Goal: Task Accomplishment & Management: Complete application form

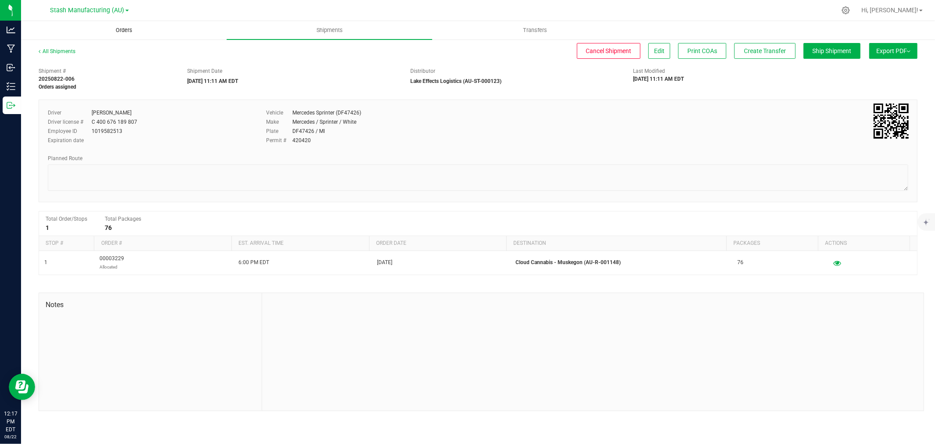
click at [128, 36] on uib-tab-heading "Orders" at bounding box center [123, 30] width 205 height 18
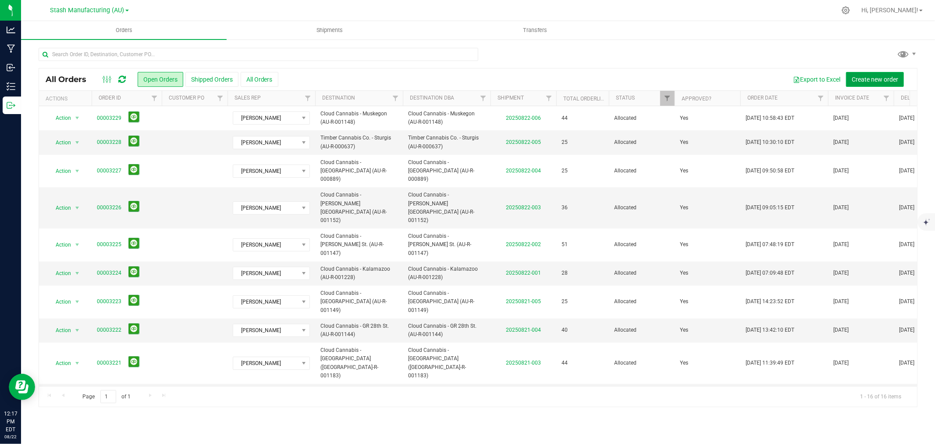
click at [873, 80] on span "Create new order" at bounding box center [875, 79] width 46 height 7
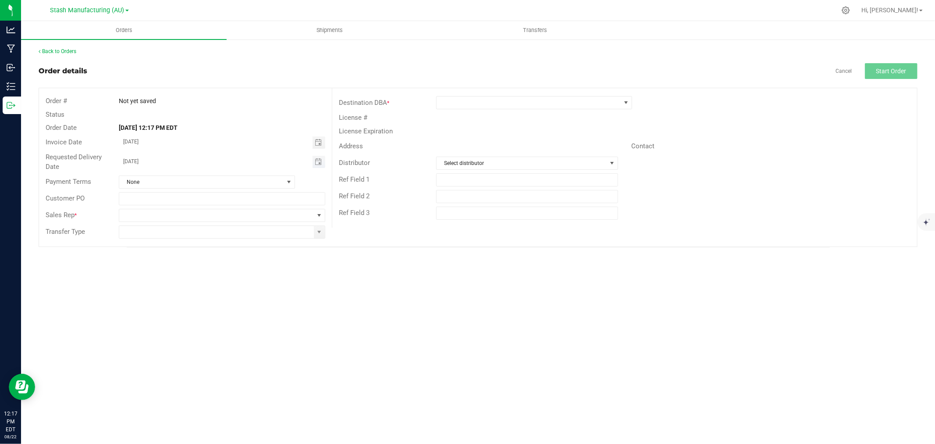
click at [322, 163] on span "Toggle calendar" at bounding box center [319, 162] width 13 height 12
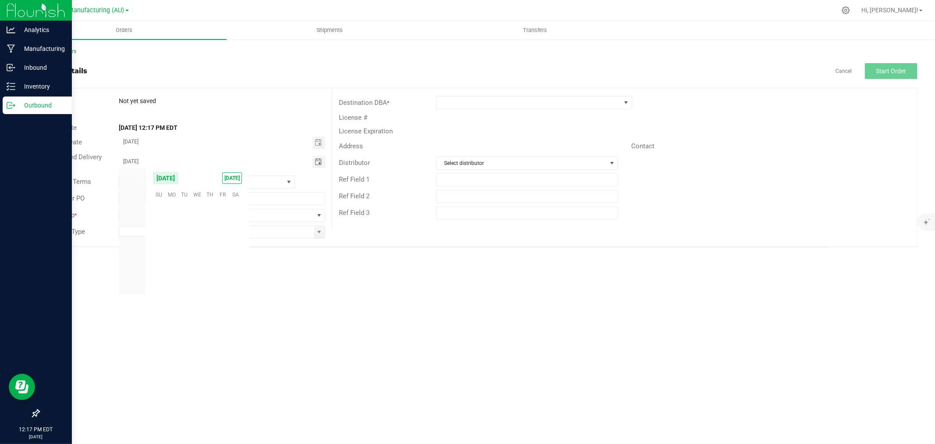
scroll to position [142105, 0]
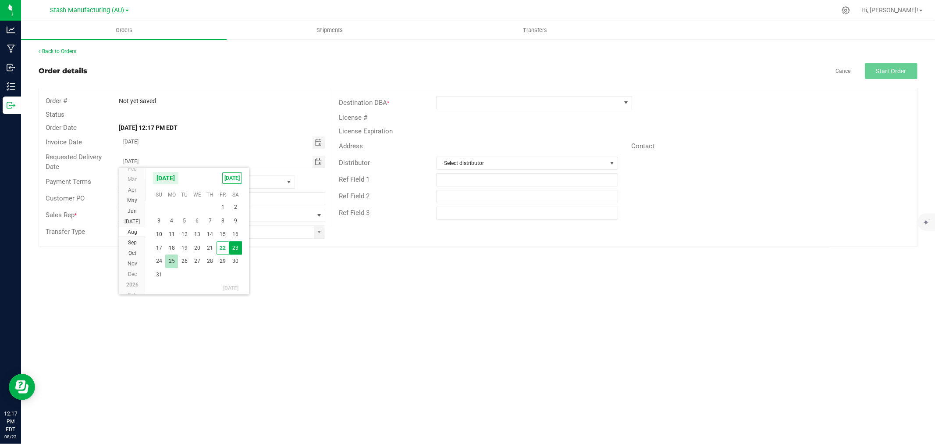
click at [170, 263] on span "25" at bounding box center [171, 261] width 13 height 14
type input "[DATE]"
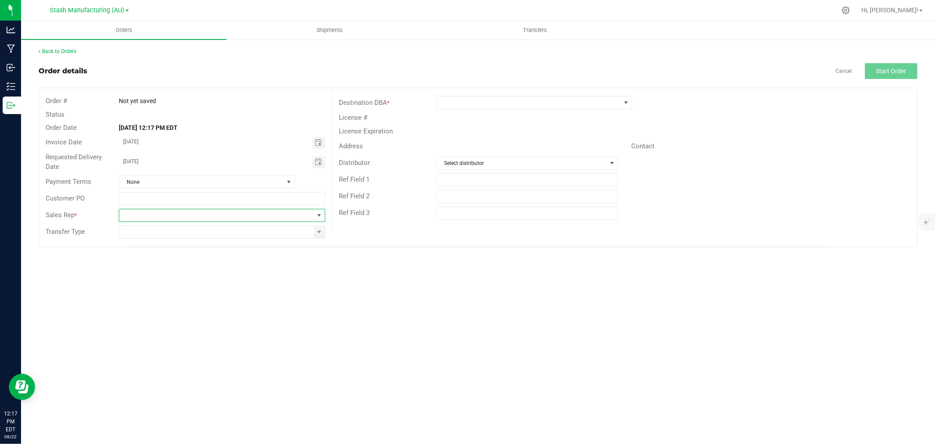
click at [121, 217] on span at bounding box center [216, 215] width 195 height 12
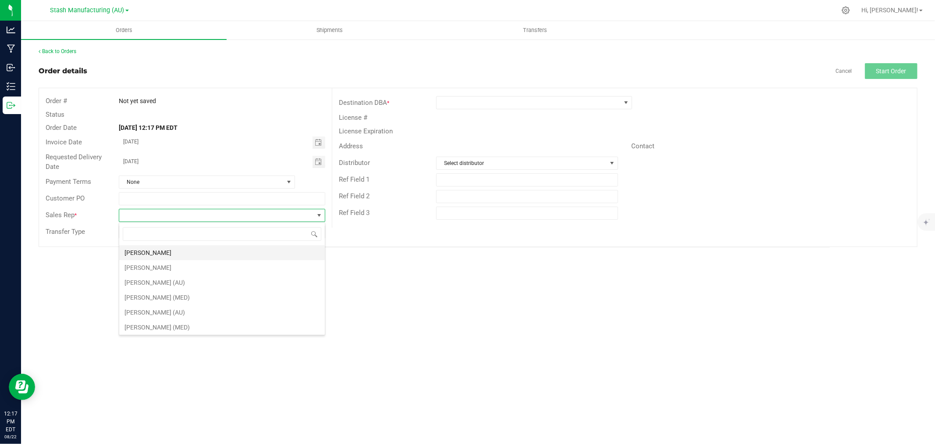
scroll to position [13, 206]
click at [176, 252] on li "[PERSON_NAME]" at bounding box center [222, 252] width 206 height 15
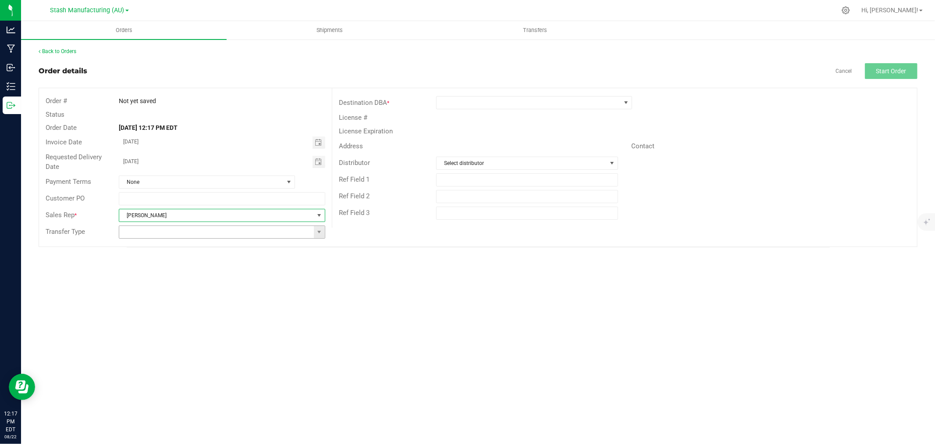
click at [319, 238] on span at bounding box center [319, 232] width 11 height 12
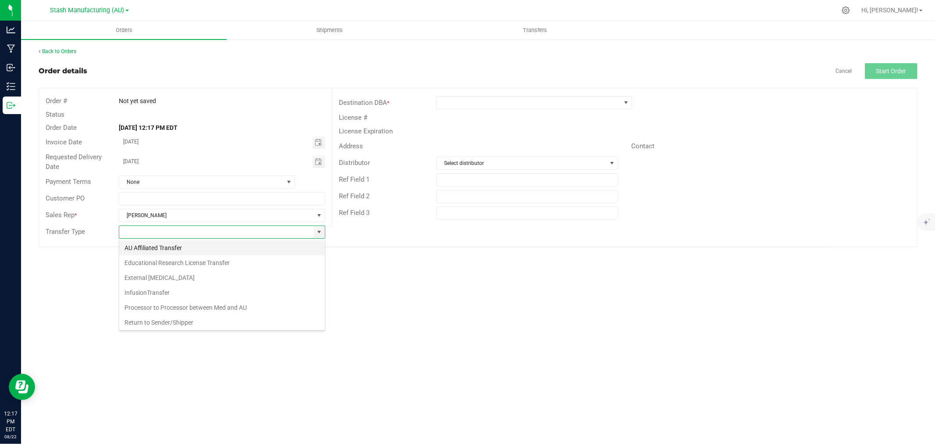
click at [156, 246] on li "AU Affiliated Transfer" at bounding box center [222, 247] width 206 height 15
type input "AU Affiliated Transfer"
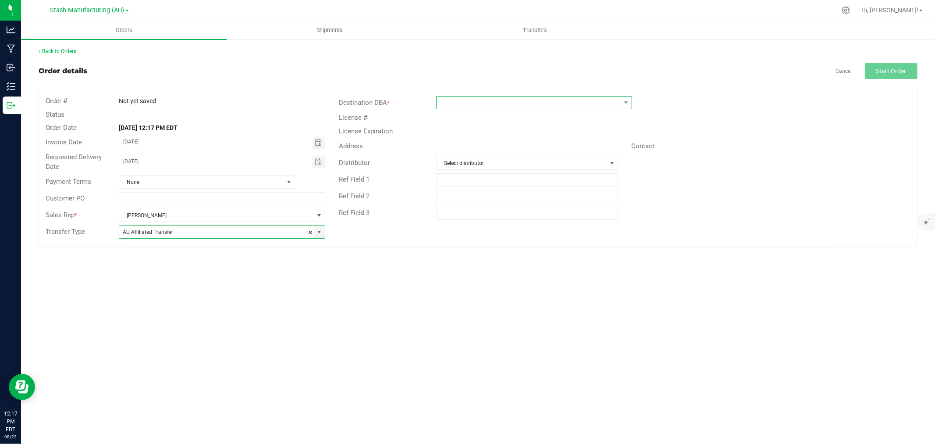
click at [469, 99] on span at bounding box center [529, 102] width 184 height 12
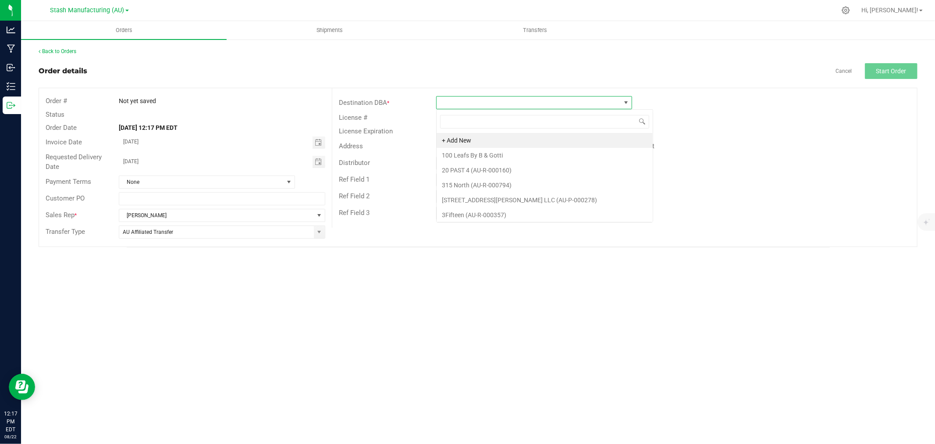
scroll to position [13, 196]
type input "Utica"
click at [494, 141] on li "Cloud Cannabis - Utica (AU-R-001151)" at bounding box center [534, 140] width 195 height 15
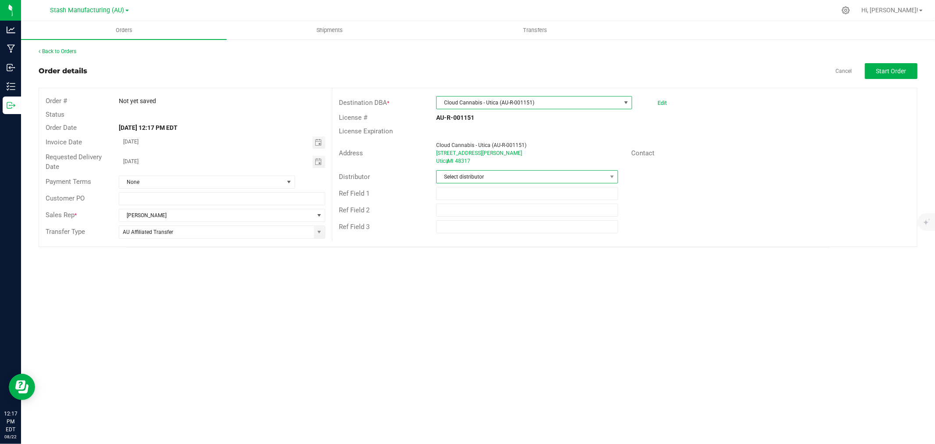
click at [467, 175] on span "Select distributor" at bounding box center [522, 177] width 170 height 12
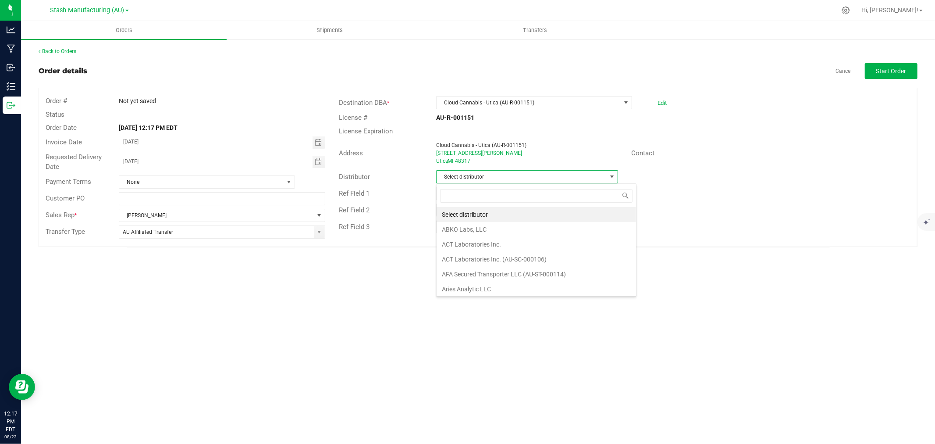
scroll to position [13, 182]
type input "Lake E"
click at [510, 228] on input "text" at bounding box center [527, 226] width 182 height 13
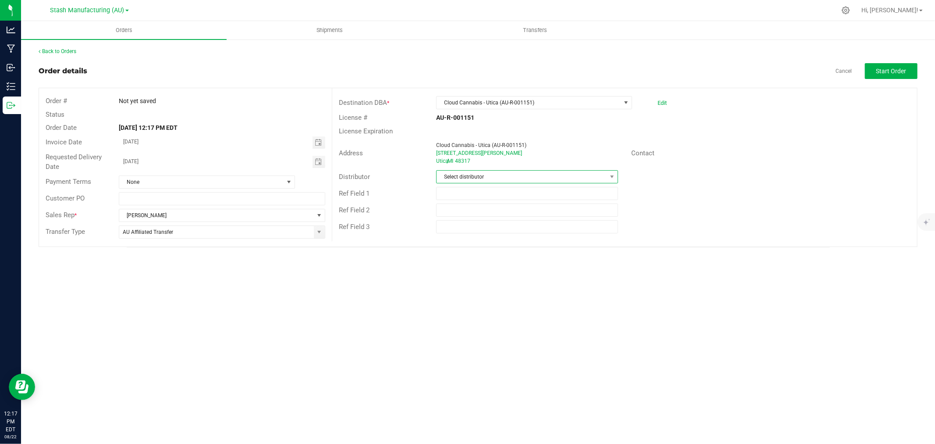
click at [478, 174] on span "Select distributor" at bounding box center [522, 177] width 170 height 12
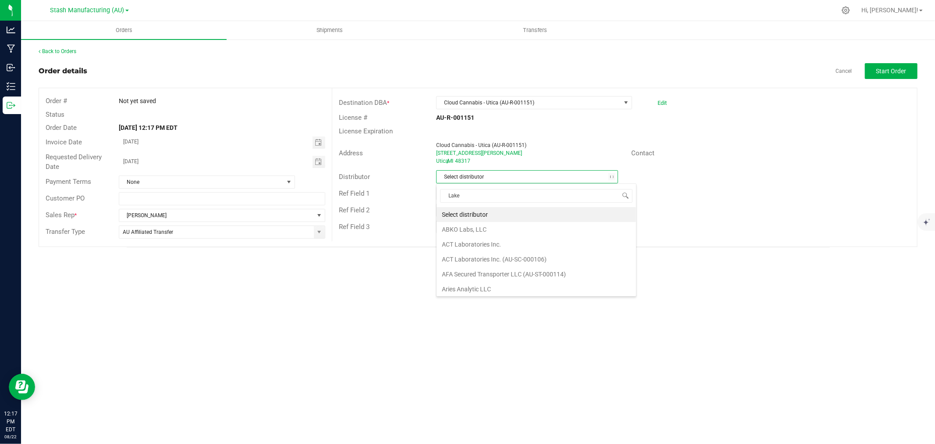
type input "Lake E"
click at [474, 217] on li "Lake Effects Logistics (AU-ST-000123)" at bounding box center [527, 214] width 181 height 15
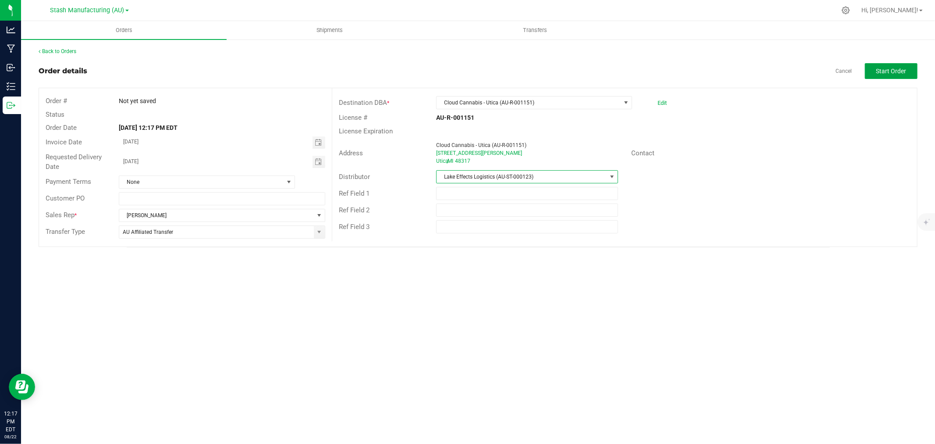
click at [894, 68] on span "Start Order" at bounding box center [891, 71] width 30 height 7
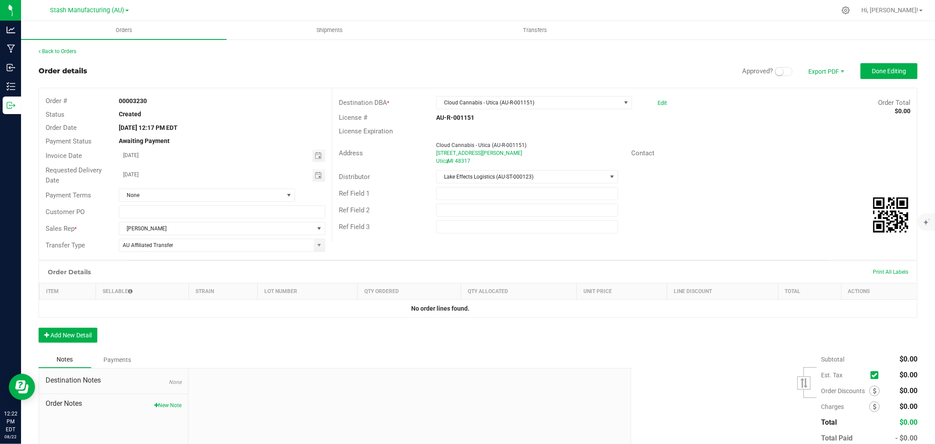
click at [776, 68] on small at bounding box center [780, 72] width 8 height 8
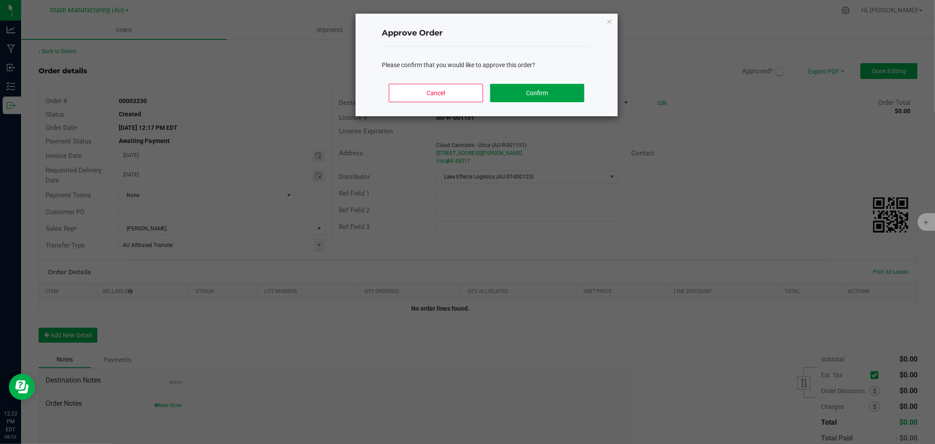
click at [558, 92] on button "Confirm" at bounding box center [537, 93] width 94 height 18
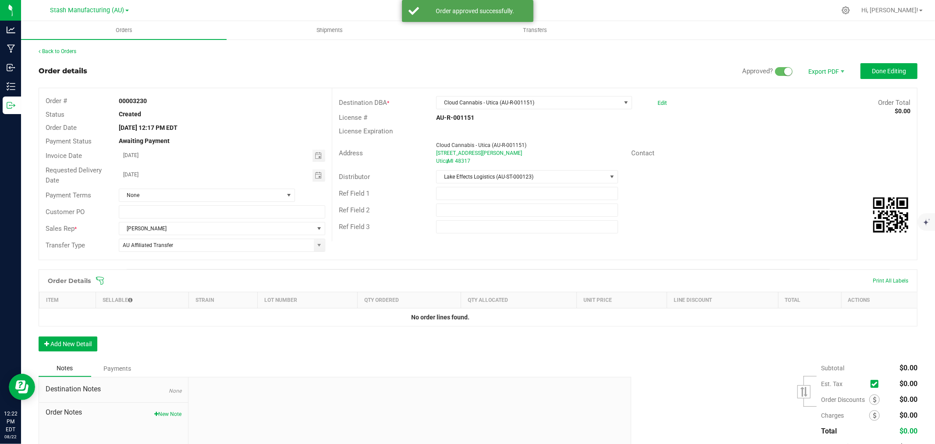
click at [96, 279] on icon at bounding box center [100, 280] width 9 height 9
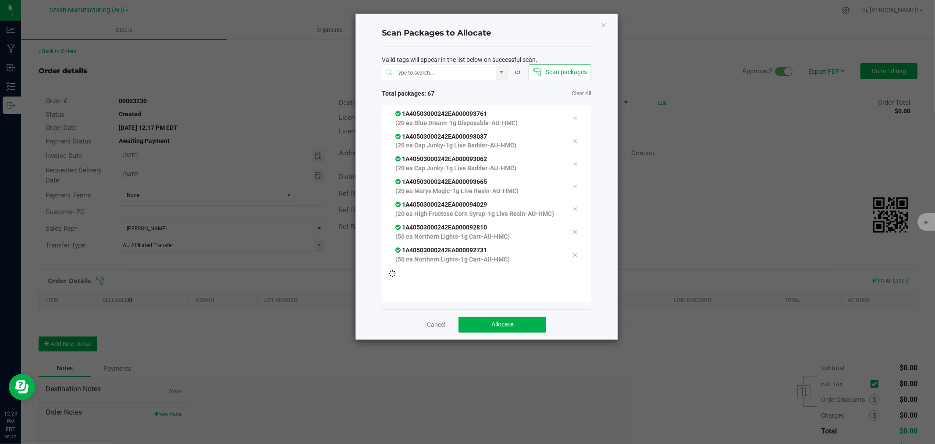
scroll to position [1385, 0]
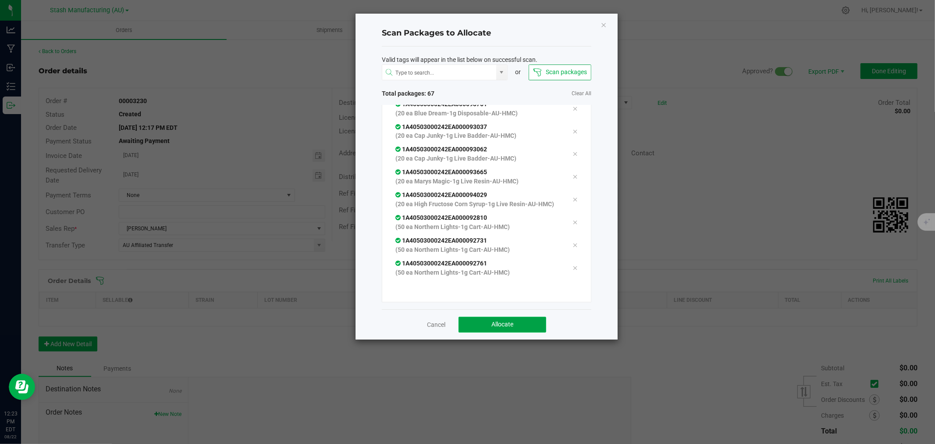
click at [515, 323] on button "Allocate" at bounding box center [503, 325] width 88 height 16
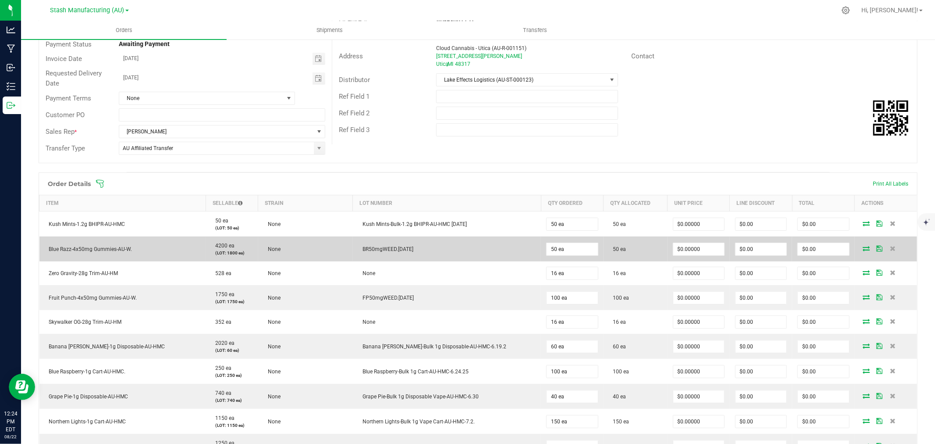
scroll to position [97, 0]
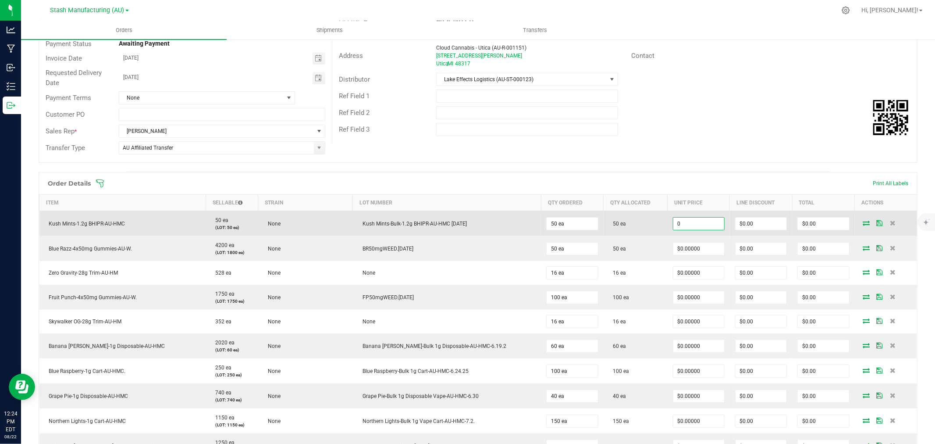
click at [677, 226] on input "0" at bounding box center [698, 223] width 51 height 12
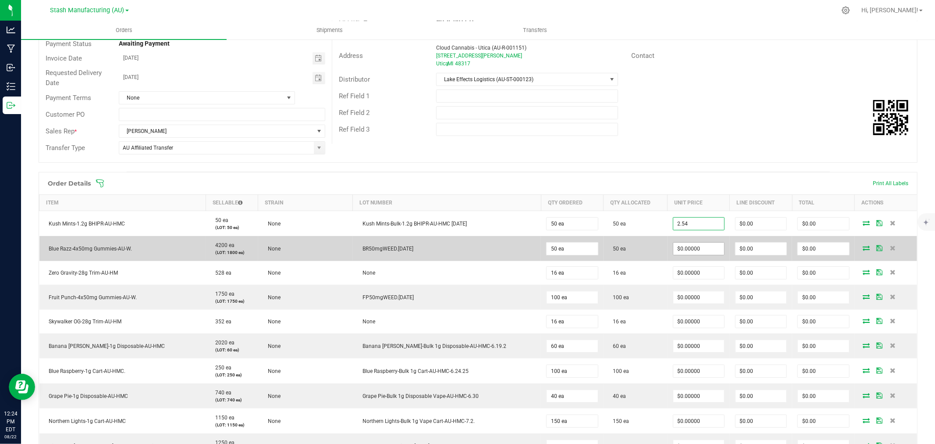
type input "$2.54000"
type input "$127.00"
click at [679, 247] on input "0" at bounding box center [698, 248] width 51 height 12
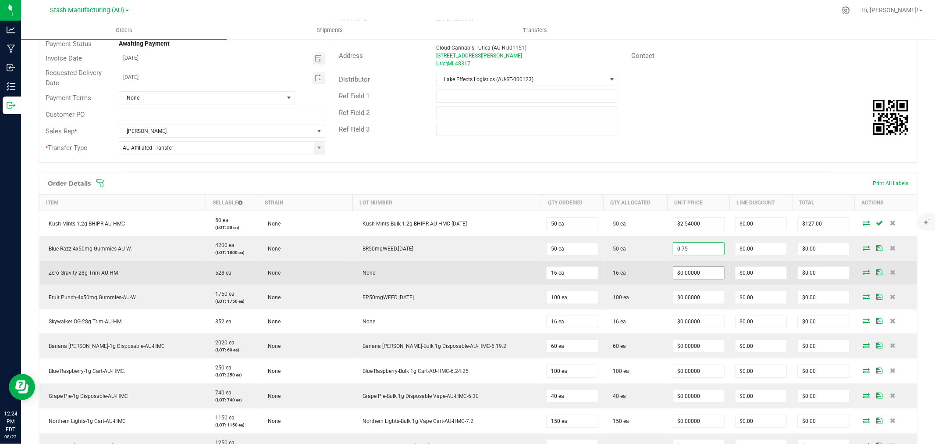
type input "$0.75000"
type input "$37.50"
click at [673, 275] on input "0" at bounding box center [698, 273] width 51 height 12
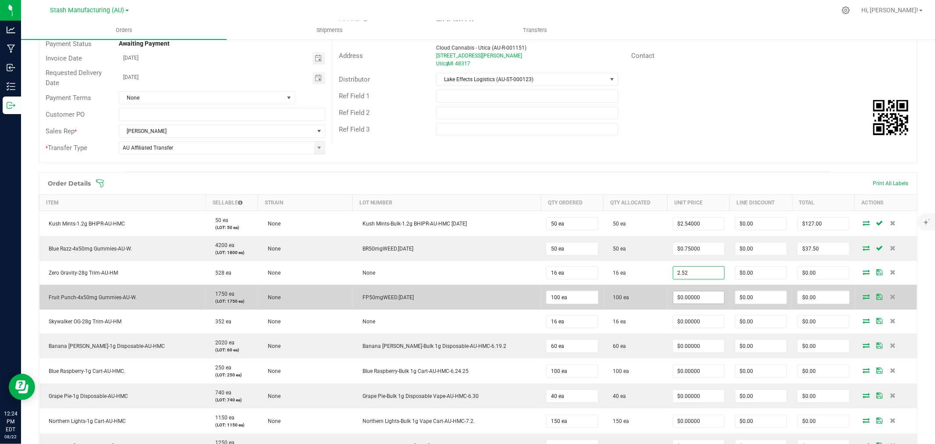
type input "$2.52000"
type input "$40.32"
click at [673, 295] on input "0" at bounding box center [698, 297] width 51 height 12
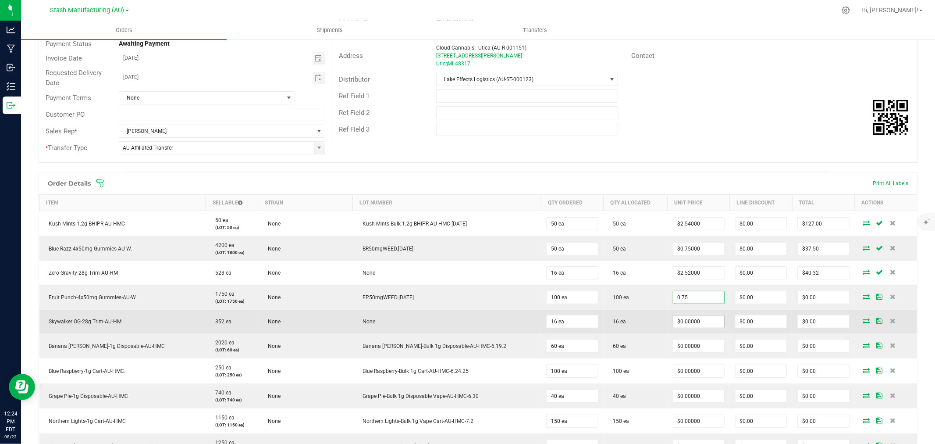
type input "$0.75000"
type input "$75.00"
click at [673, 324] on input "0" at bounding box center [698, 321] width 51 height 12
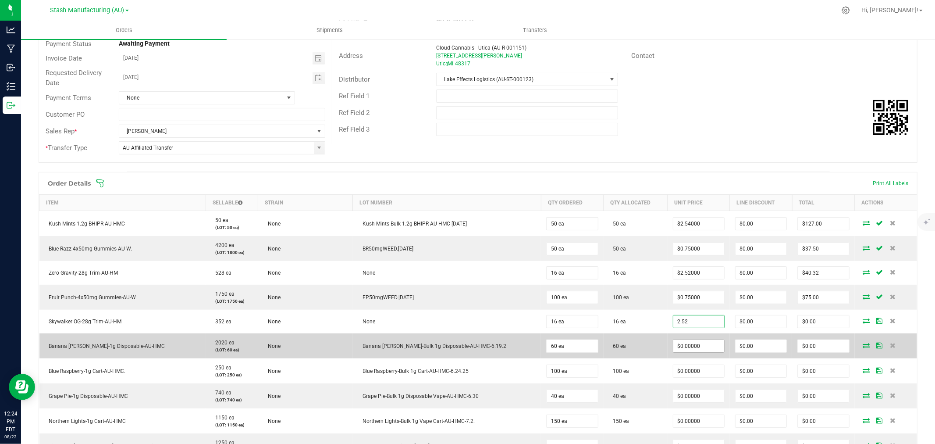
type input "$2.52000"
type input "$40.32"
click at [673, 341] on input "0" at bounding box center [698, 346] width 51 height 12
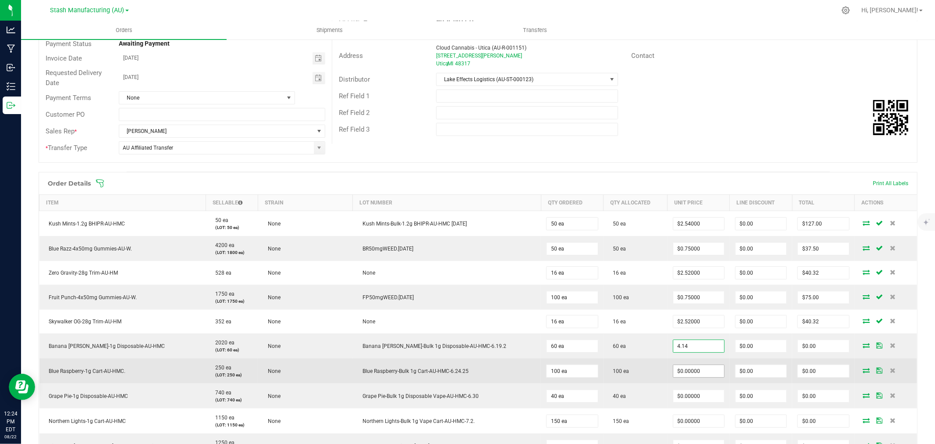
type input "$4.14000"
type input "$248.40"
click at [673, 373] on input "0" at bounding box center [698, 371] width 51 height 12
type input "$0.81000"
type input "$81.00"
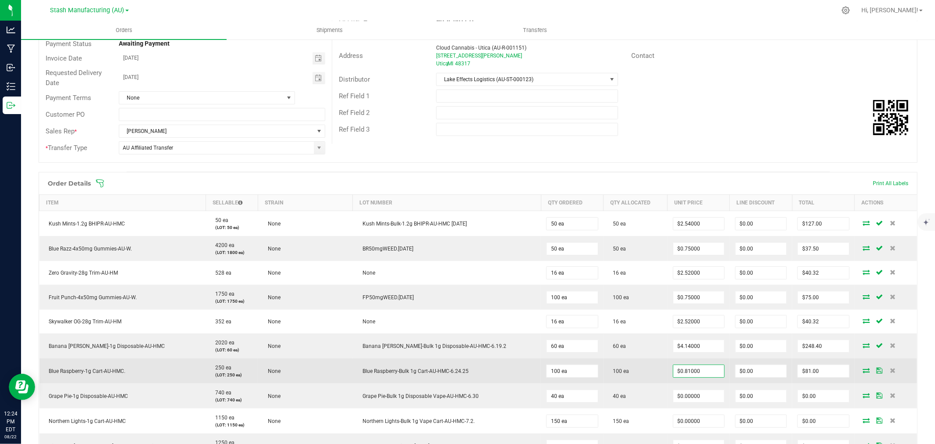
click at [611, 376] on td "100 ea" at bounding box center [636, 370] width 64 height 25
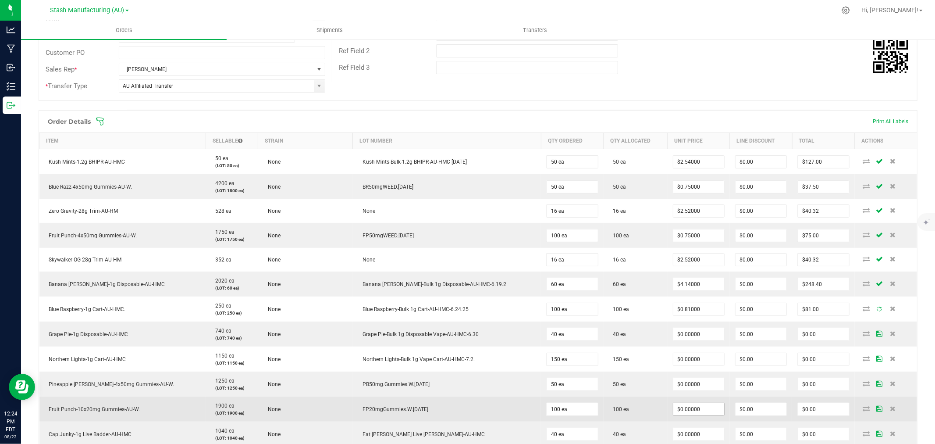
scroll to position [292, 0]
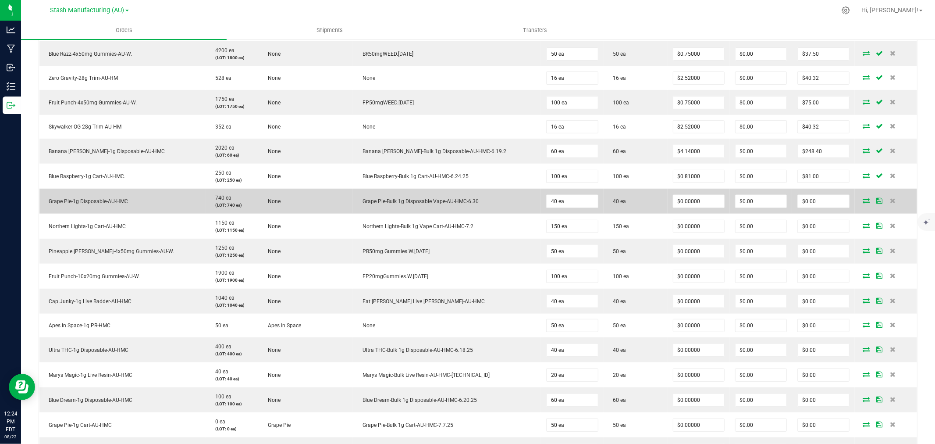
click at [677, 194] on td "$0.00000" at bounding box center [699, 201] width 62 height 25
click at [673, 204] on input "0" at bounding box center [698, 201] width 51 height 12
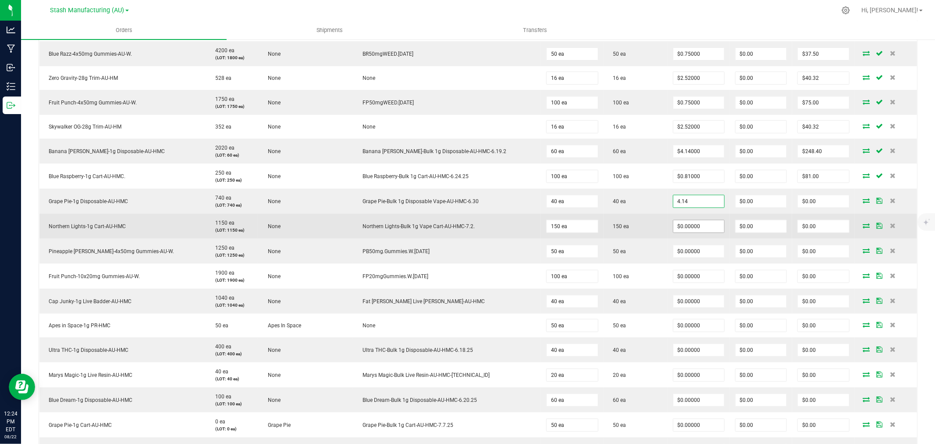
type input "$4.14000"
type input "$165.60"
click at [673, 226] on input "0" at bounding box center [698, 226] width 51 height 12
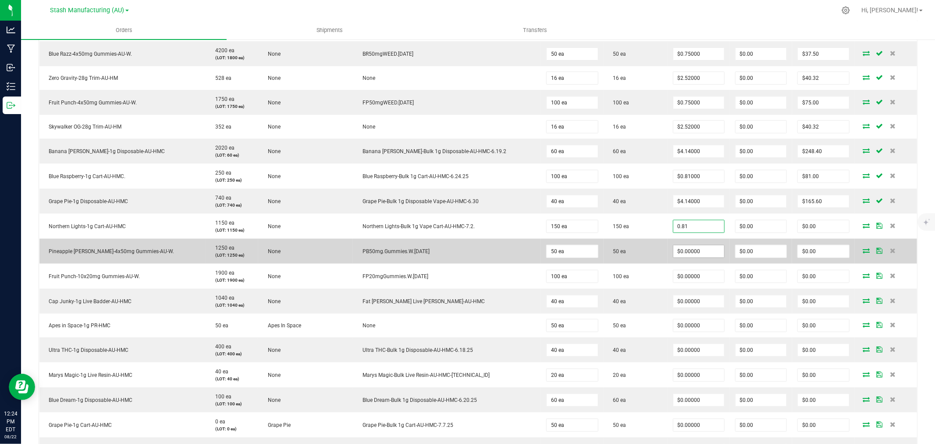
type input "$0.81000"
type input "$121.50"
click at [673, 250] on input "0" at bounding box center [698, 251] width 51 height 12
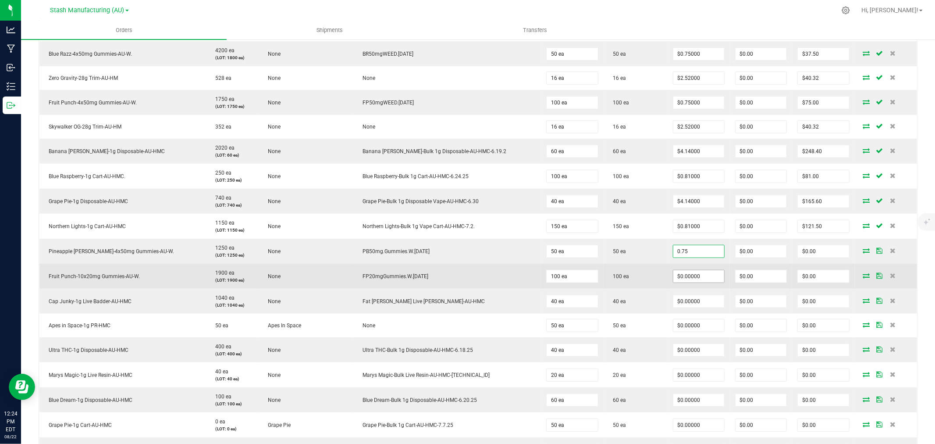
type input "$0.75000"
type input "$37.50"
click at [695, 274] on input "0" at bounding box center [698, 276] width 51 height 12
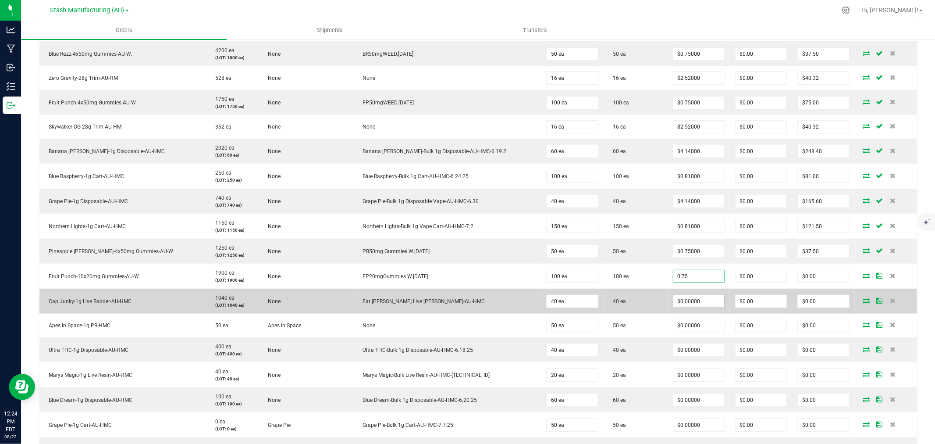
type input "$0.75000"
type input "$75.00"
click at [680, 304] on input "0" at bounding box center [698, 301] width 51 height 12
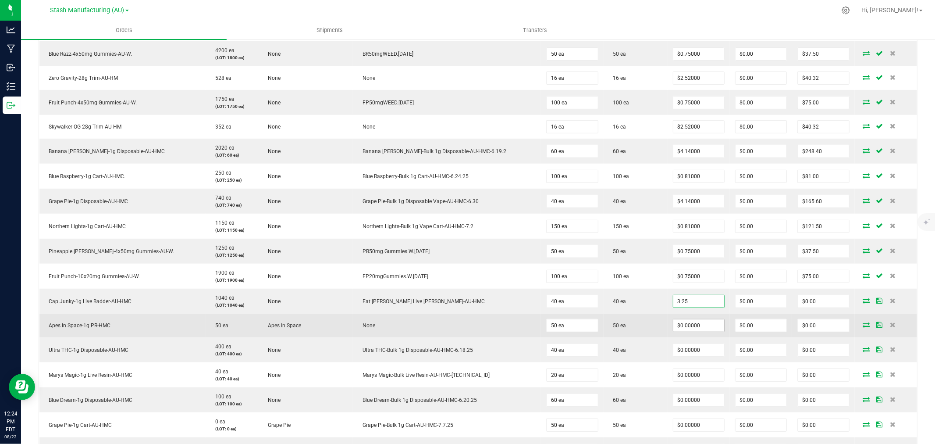
type input "$3.25000"
type input "$130.00"
click at [684, 328] on input "0" at bounding box center [698, 325] width 51 height 12
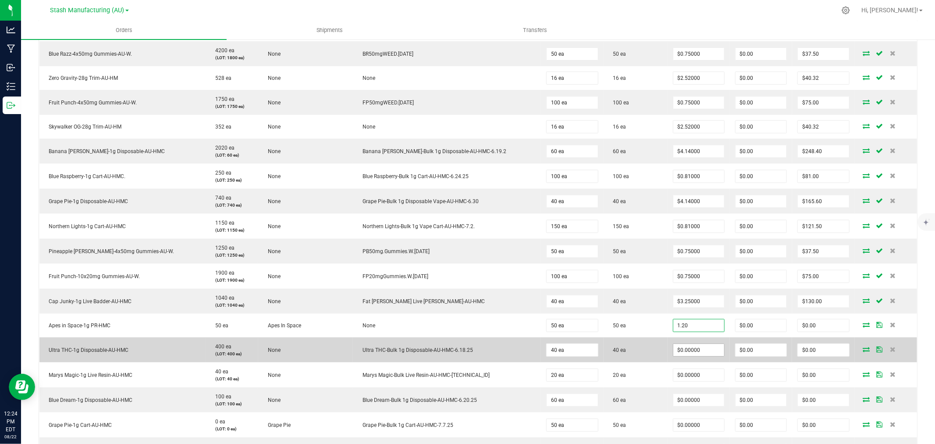
type input "$1.20000"
type input "$60.00"
click at [674, 349] on input "0" at bounding box center [698, 350] width 51 height 12
type input "$4.14000"
type input "$165.60"
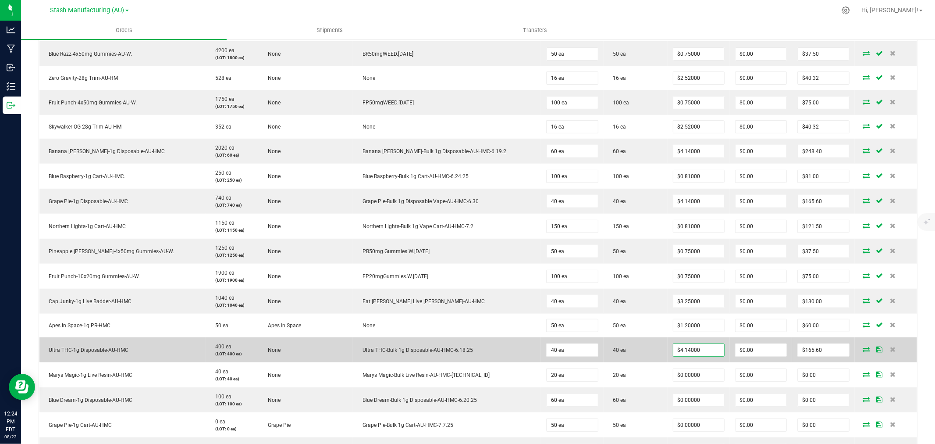
click at [604, 347] on td "40 ea" at bounding box center [636, 349] width 64 height 25
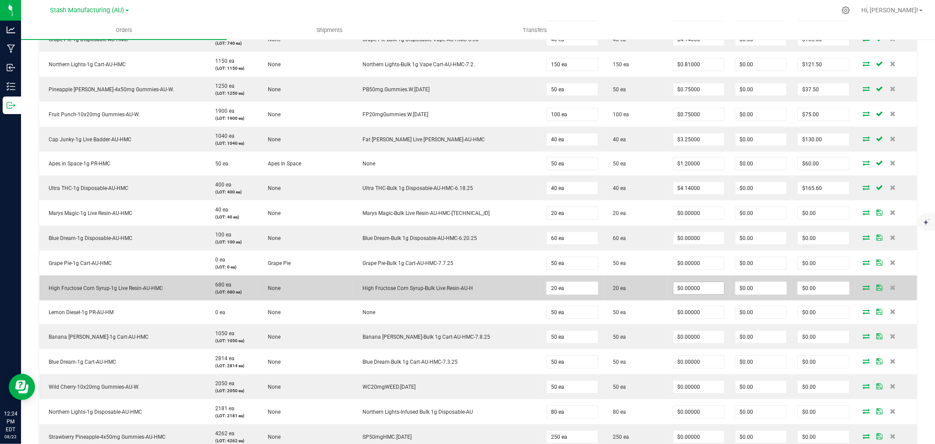
scroll to position [487, 0]
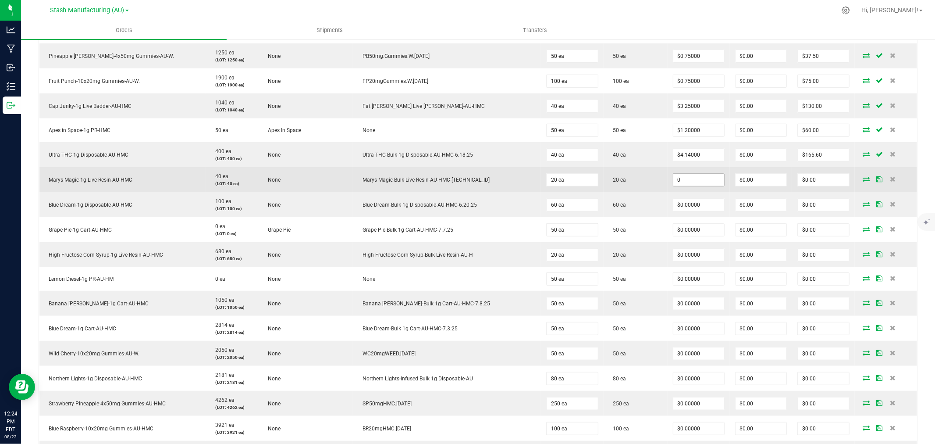
click at [680, 181] on input "0" at bounding box center [698, 180] width 51 height 12
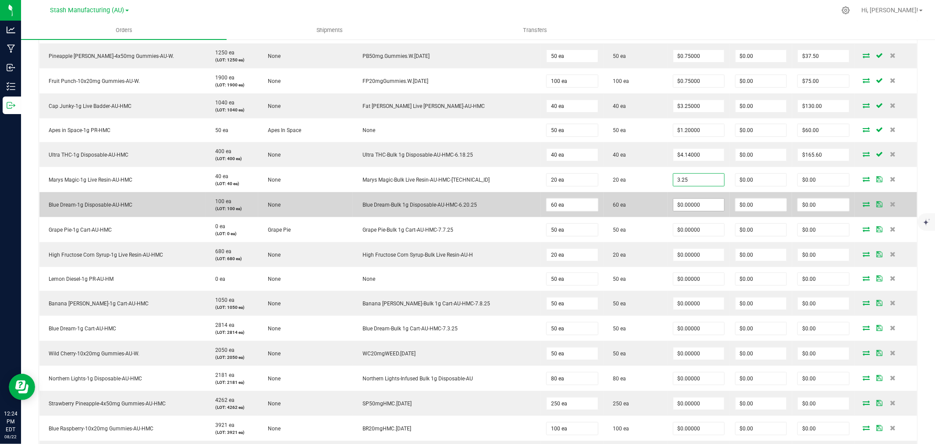
type input "$3.25000"
type input "$65.00"
click at [673, 203] on input "0" at bounding box center [698, 205] width 51 height 12
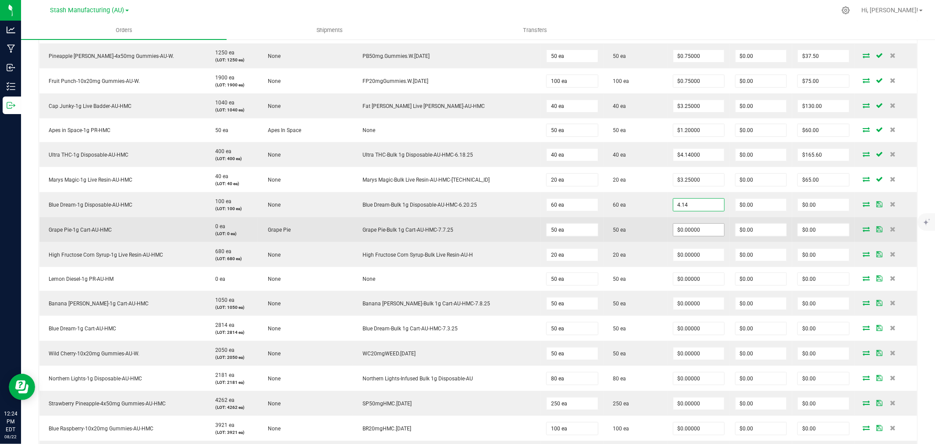
type input "$4.14000"
type input "$248.40"
click at [673, 229] on input "0" at bounding box center [698, 230] width 51 height 12
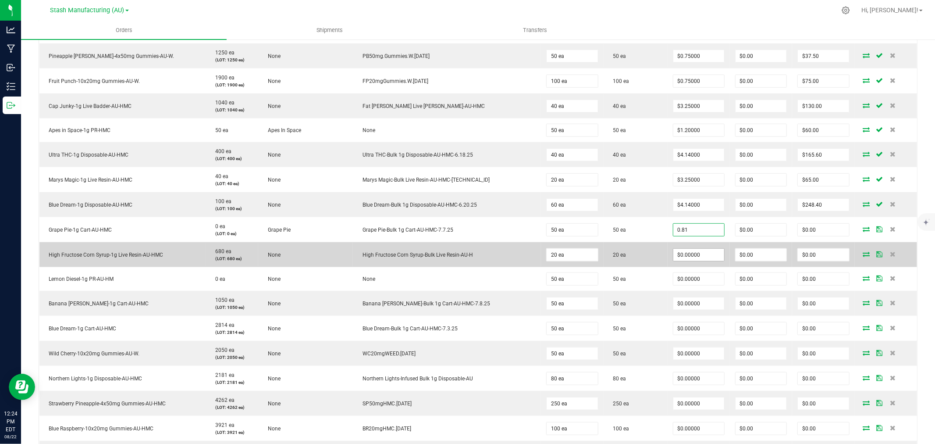
type input "$0.81000"
type input "$40.50"
click at [673, 253] on input "0" at bounding box center [698, 255] width 51 height 12
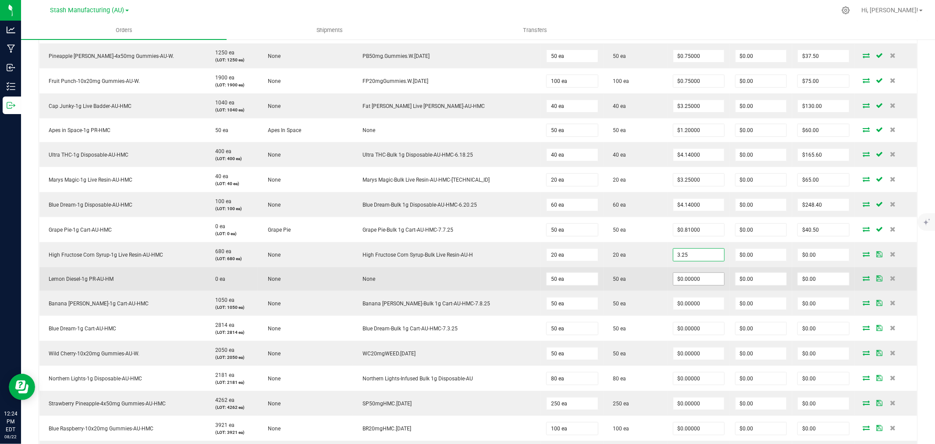
type input "$3.25000"
type input "$65.00"
click at [673, 281] on input "0" at bounding box center [698, 279] width 51 height 12
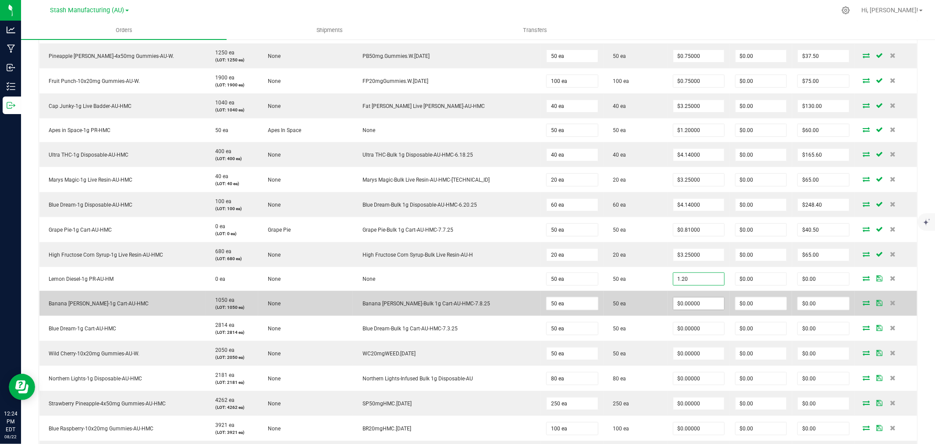
type input "$1.20000"
type input "$60.00"
click at [673, 301] on input "0" at bounding box center [698, 303] width 51 height 12
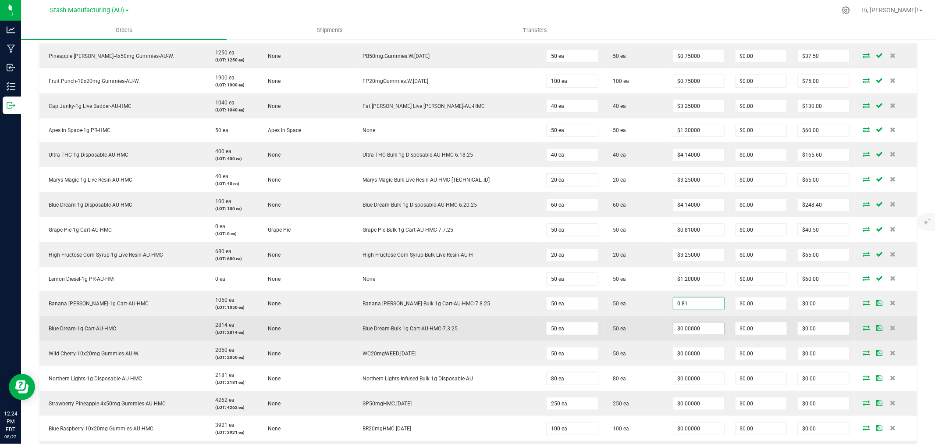
type input "$0.81000"
type input "$40.50"
click at [673, 327] on input "0" at bounding box center [698, 328] width 51 height 12
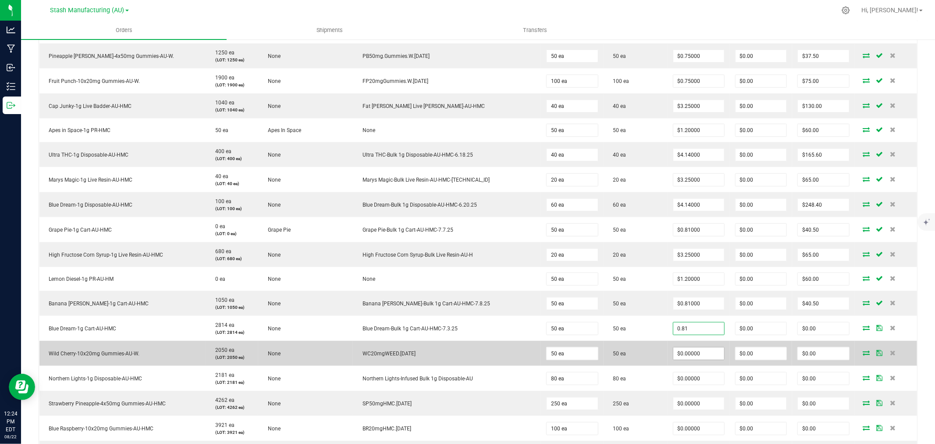
type input "$0.81000"
type input "$40.50"
click at [673, 356] on input "0" at bounding box center [698, 353] width 51 height 12
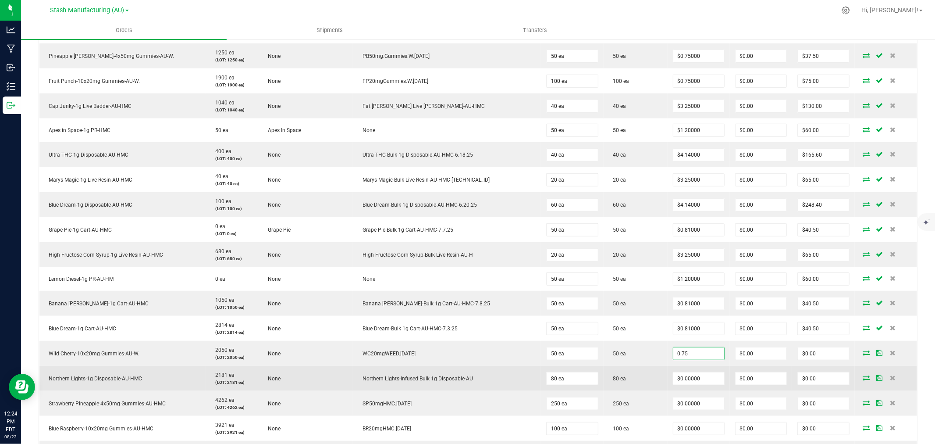
type input "$0.75000"
type input "$37.50"
click at [634, 371] on td "80 ea" at bounding box center [636, 378] width 64 height 25
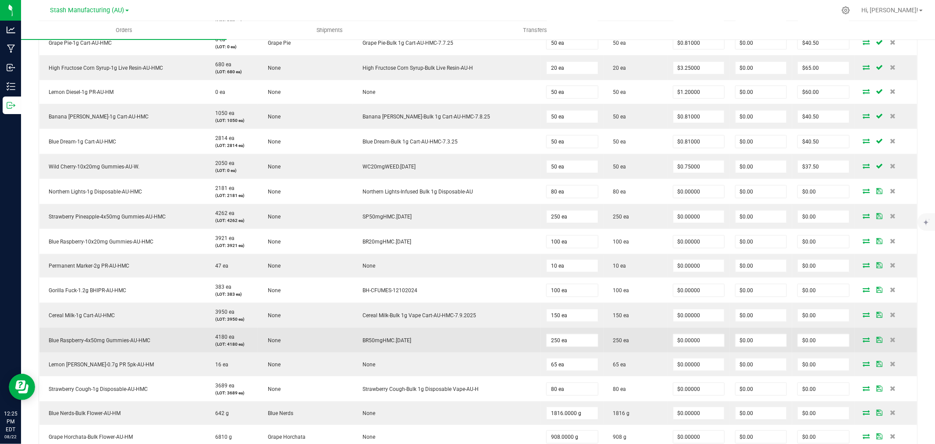
scroll to position [730, 0]
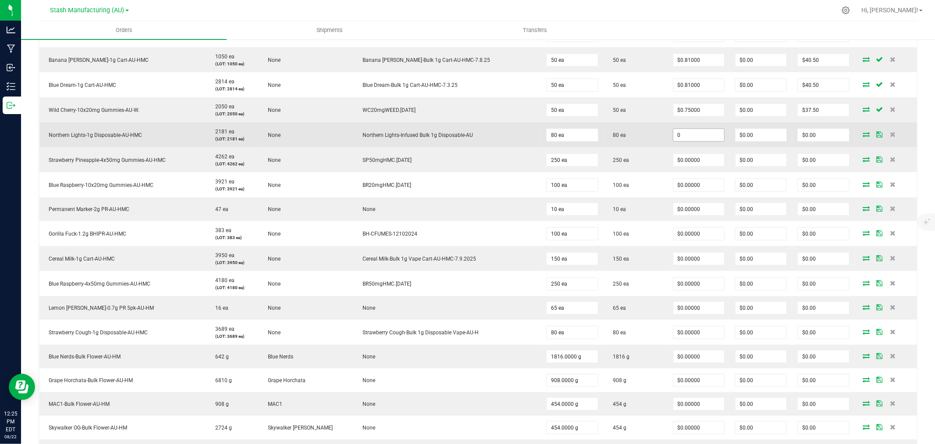
click at [673, 137] on input "0" at bounding box center [698, 135] width 51 height 12
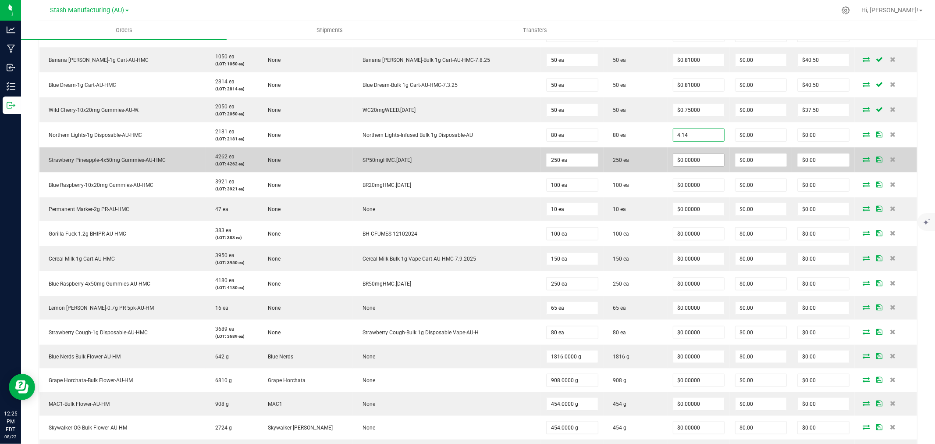
type input "$4.14000"
type input "$331.20"
click at [673, 155] on input "0" at bounding box center [698, 160] width 51 height 12
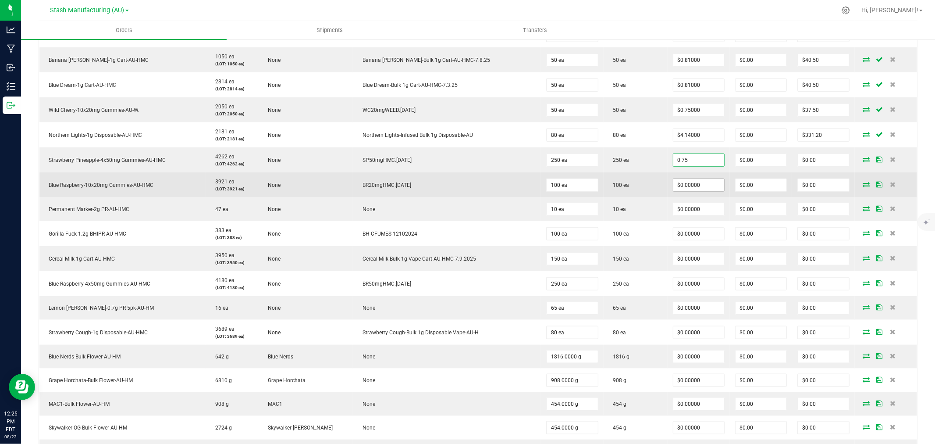
type input "$0.75000"
type input "$187.50"
click at [673, 183] on input "0" at bounding box center [698, 185] width 51 height 12
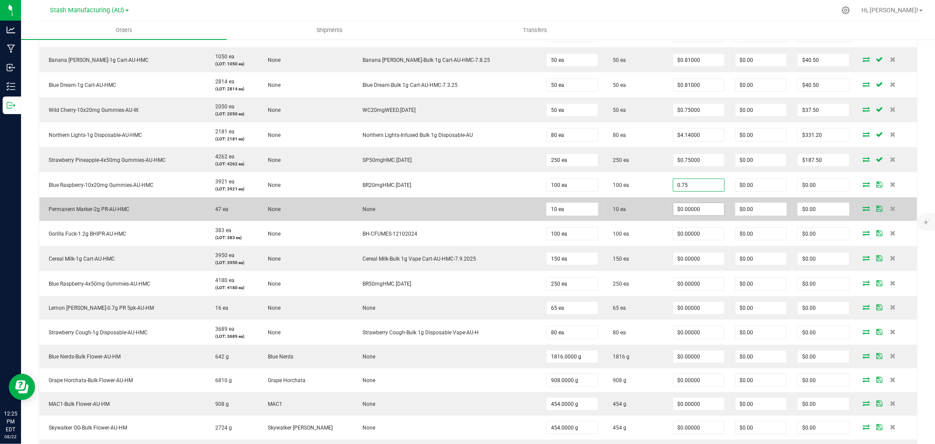
type input "$0.75000"
type input "$75.00"
click at [673, 208] on input "0" at bounding box center [698, 209] width 51 height 12
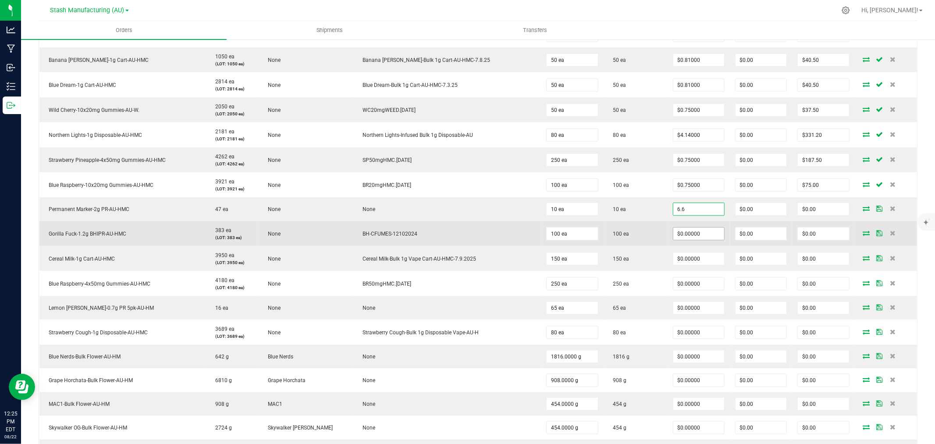
type input "$6.60000"
type input "$66.00"
click at [673, 232] on input "0" at bounding box center [698, 234] width 51 height 12
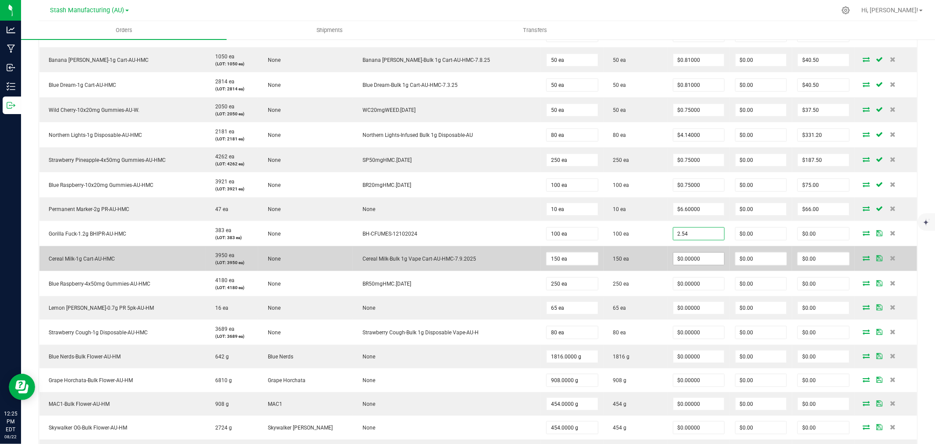
type input "$2.54000"
type input "$254.00"
click at [673, 262] on input "0" at bounding box center [698, 259] width 51 height 12
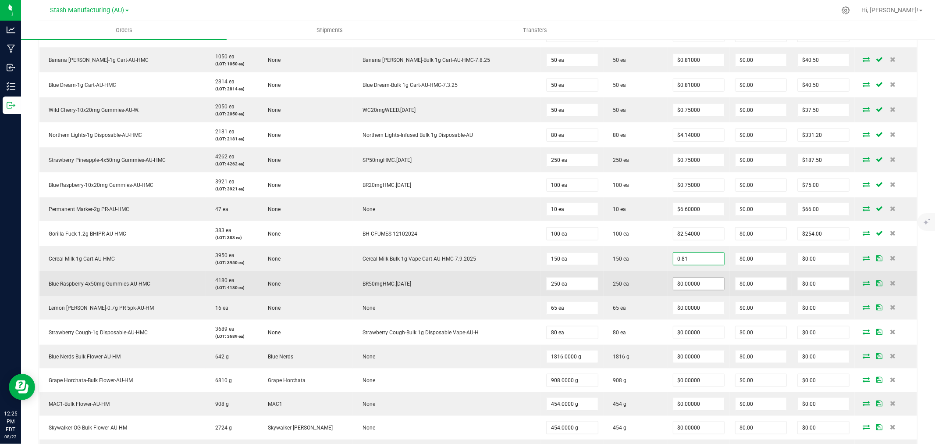
type input "$0.81000"
type input "$121.50"
click at [673, 286] on input "0" at bounding box center [698, 284] width 51 height 12
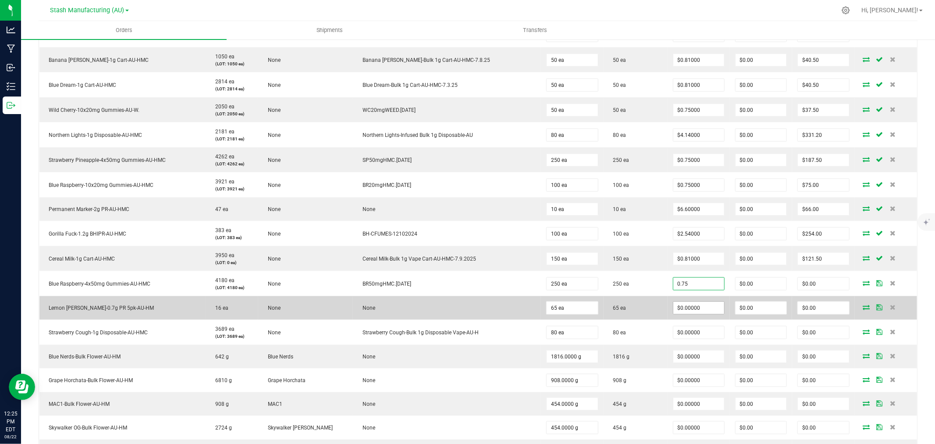
type input "$0.75000"
type input "$187.50"
click at [673, 306] on input "0" at bounding box center [698, 308] width 51 height 12
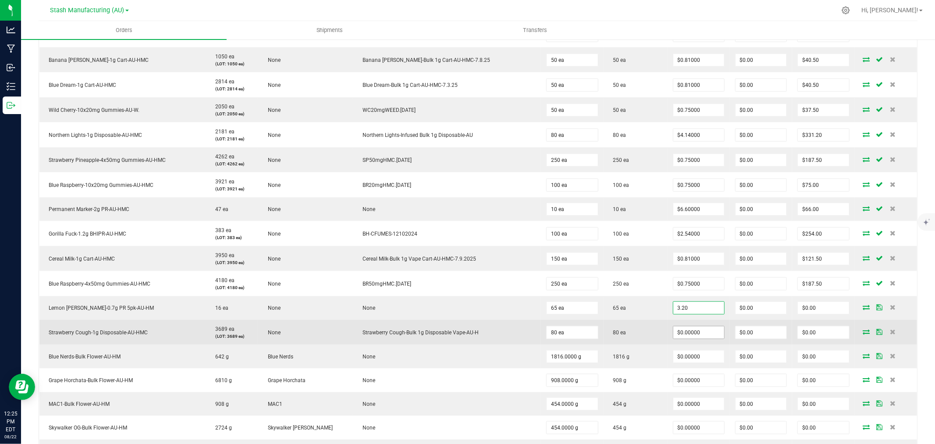
type input "$3.20000"
type input "$208.00"
click at [673, 329] on input "0" at bounding box center [698, 332] width 51 height 12
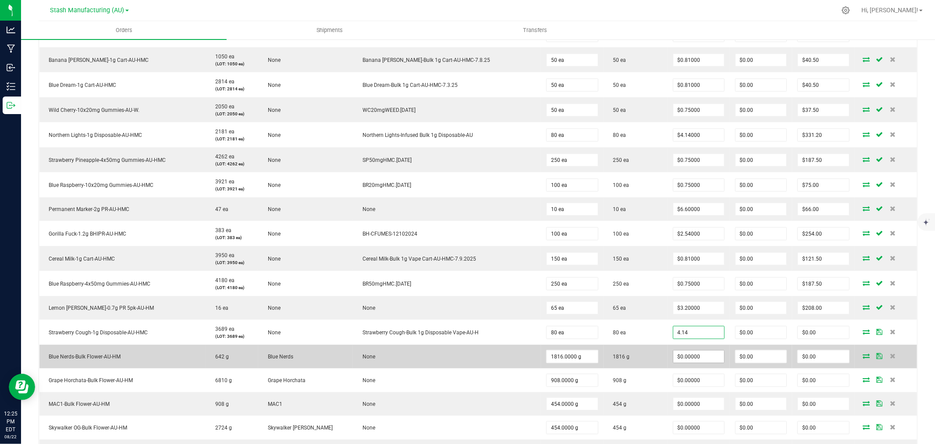
type input "$4.14000"
type input "$331.20"
click at [673, 360] on input "0" at bounding box center [698, 356] width 51 height 12
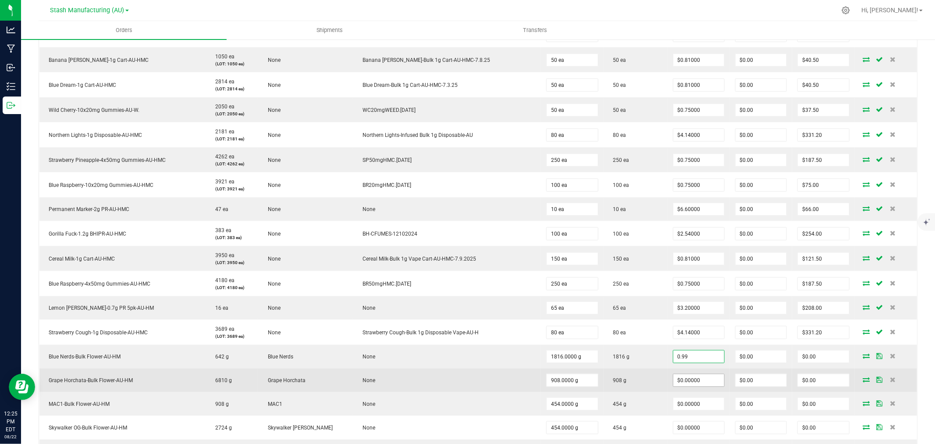
type input "$0.99000"
type input "$1,797.84"
click at [673, 380] on input "0" at bounding box center [698, 380] width 51 height 12
type input "$0.99000"
type input "$898.92"
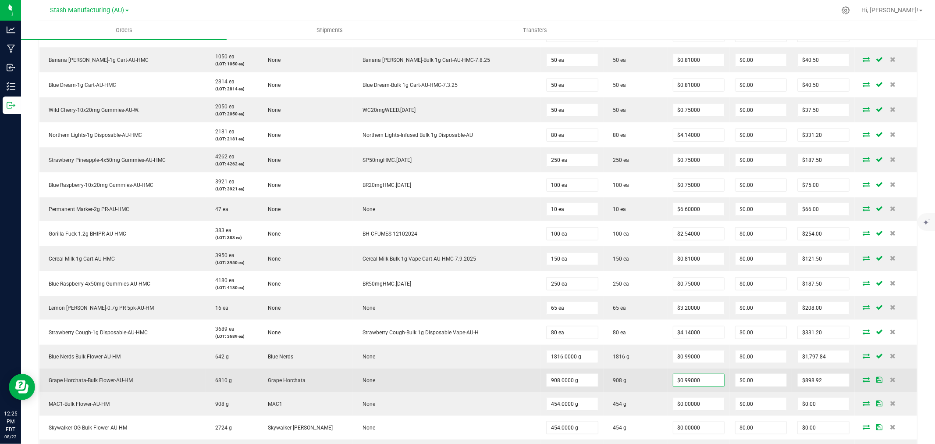
click at [626, 384] on td "908 g" at bounding box center [636, 380] width 64 height 24
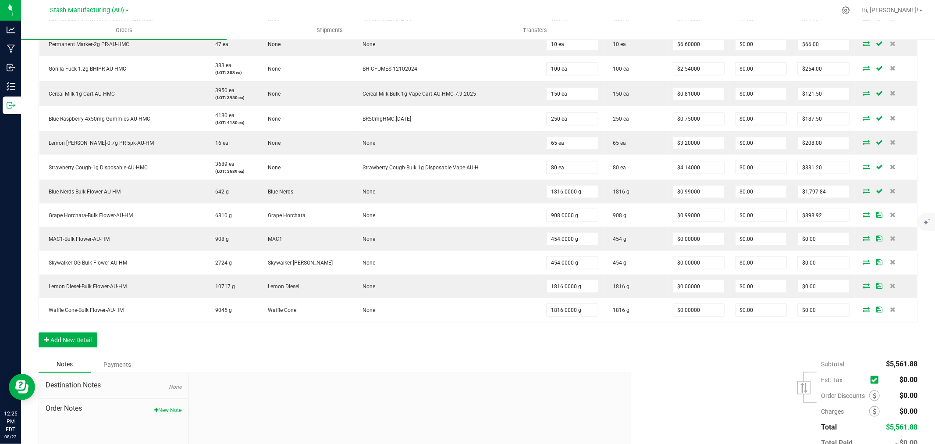
scroll to position [926, 0]
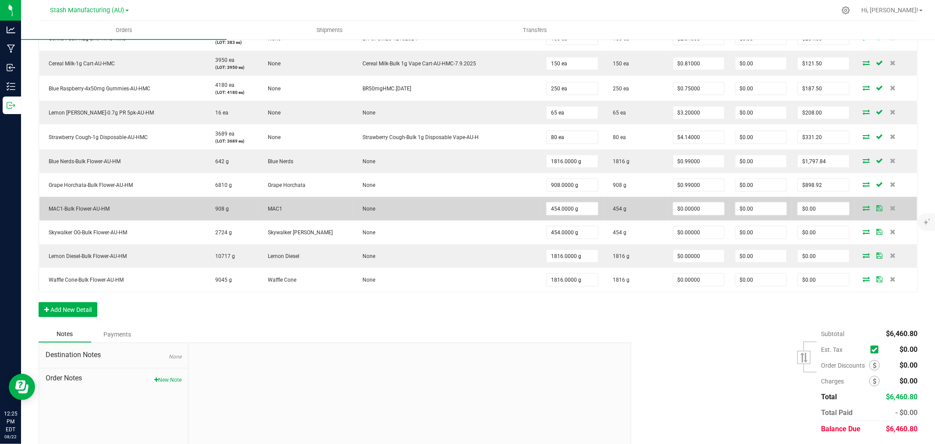
click at [668, 217] on td "$0.00000" at bounding box center [699, 209] width 62 height 24
click at [673, 210] on input "0" at bounding box center [698, 209] width 51 height 12
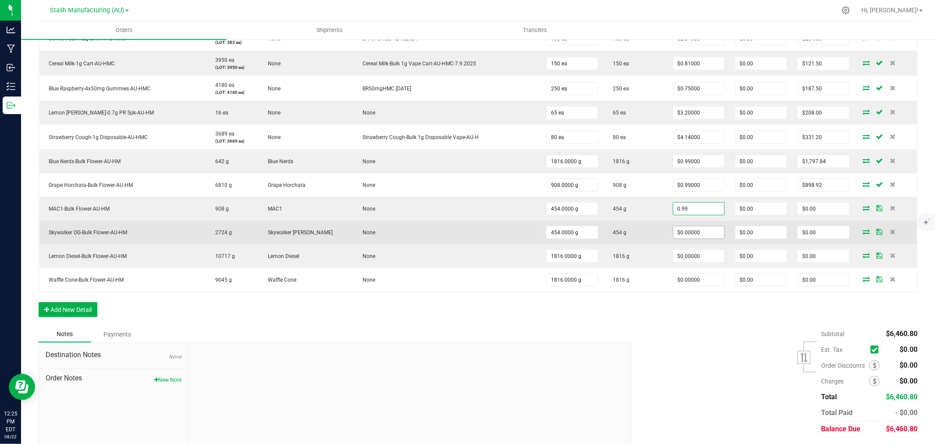
type input "$0.99000"
type input "$449.46"
click at [673, 230] on input "0" at bounding box center [698, 232] width 51 height 12
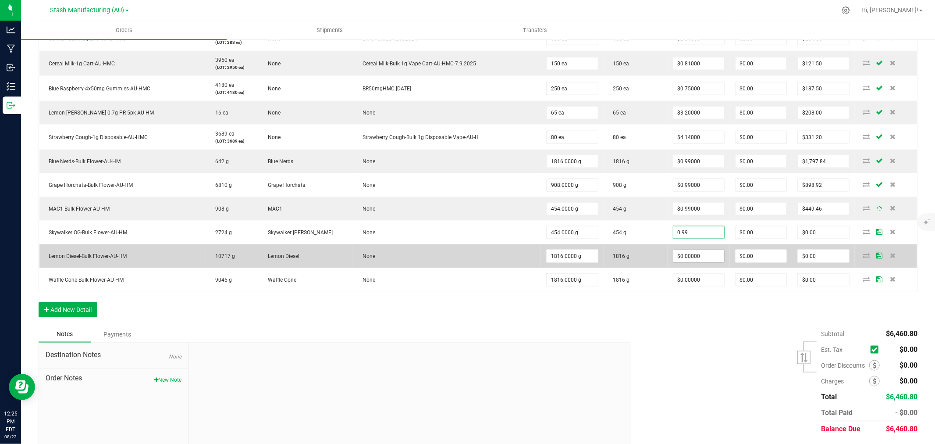
type input "$0.99000"
type input "$449.46"
click at [673, 260] on input "0" at bounding box center [698, 256] width 51 height 12
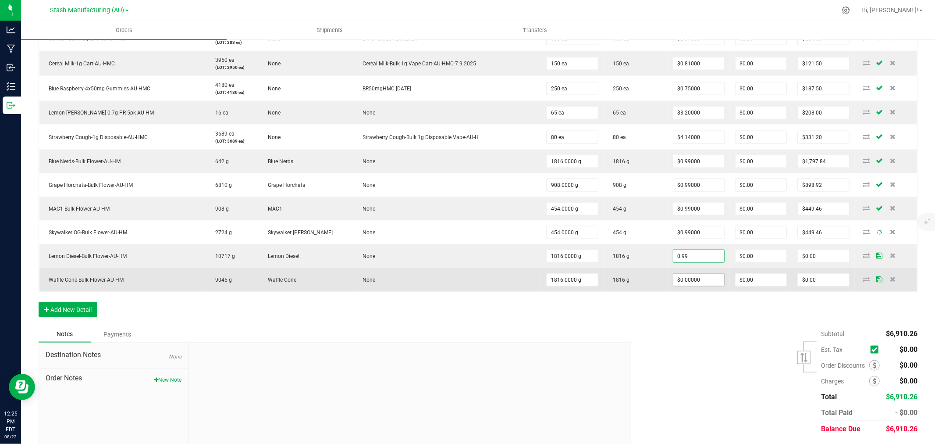
click at [673, 285] on input "$0.00000" at bounding box center [698, 280] width 51 height 12
type input "$0.99000"
type input "$1,797.84"
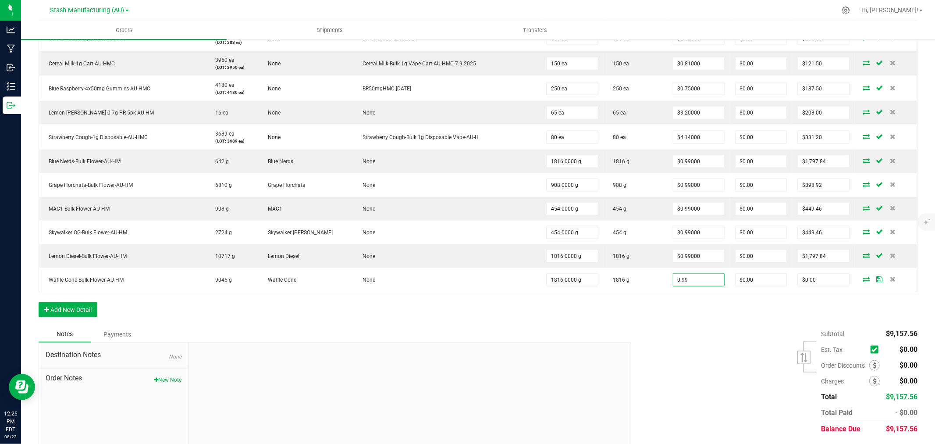
type input "$0.99000"
type input "$1,797.84"
click at [690, 365] on div "Subtotal $9,157.56 Est. Tax" at bounding box center [771, 381] width 293 height 111
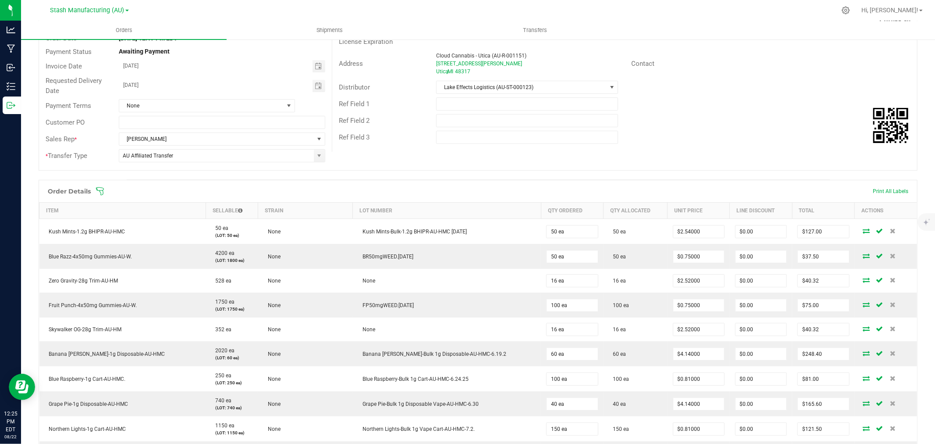
scroll to position [0, 0]
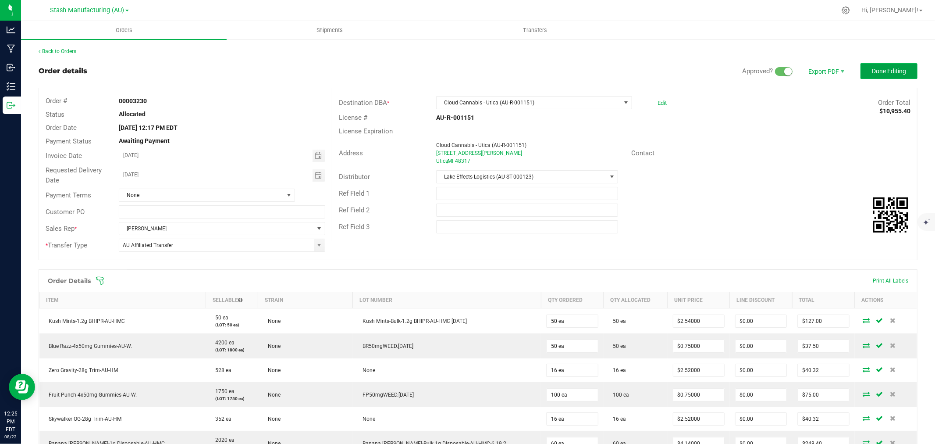
click at [901, 67] on button "Done Editing" at bounding box center [889, 71] width 57 height 16
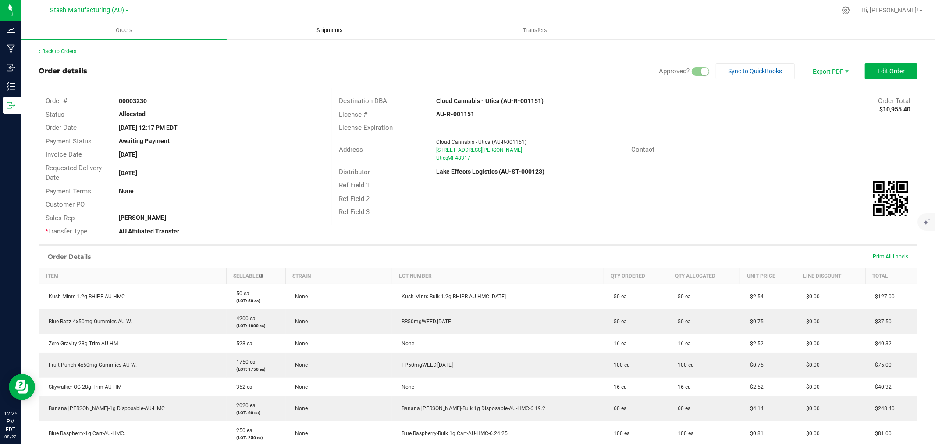
click at [318, 27] on span "Shipments" at bounding box center [330, 30] width 50 height 8
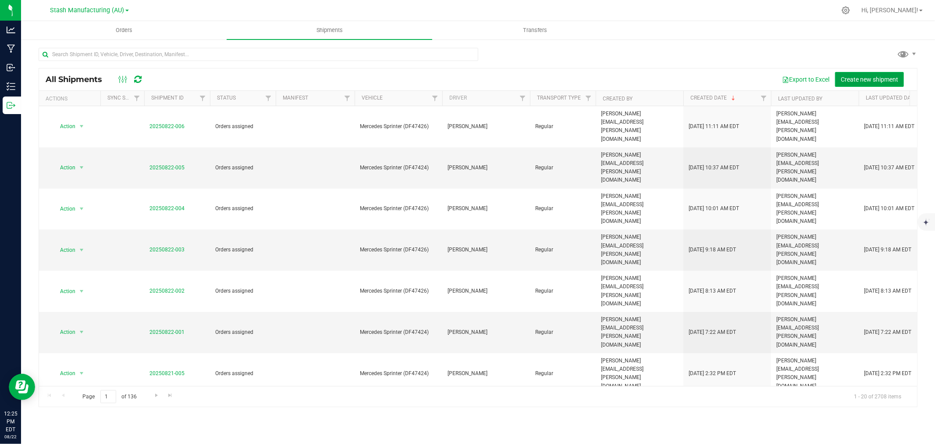
click at [844, 77] on span "Create new shipment" at bounding box center [869, 79] width 57 height 7
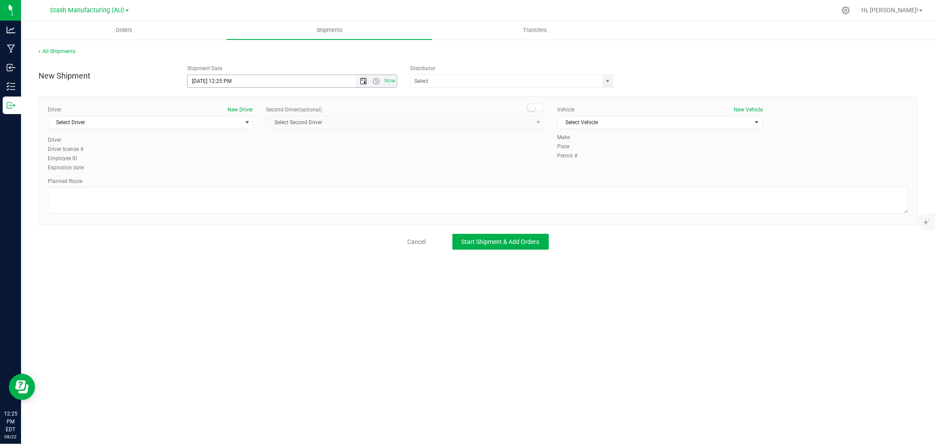
click at [359, 81] on span "Open the date view" at bounding box center [363, 81] width 15 height 7
click at [212, 185] on link "25" at bounding box center [208, 184] width 13 height 14
type input "[DATE] 12:25 PM"
click at [437, 80] on input "text" at bounding box center [504, 81] width 186 height 12
click at [467, 97] on li "Lake Effects Logistics (AU-ST-000123)" at bounding box center [512, 95] width 203 height 13
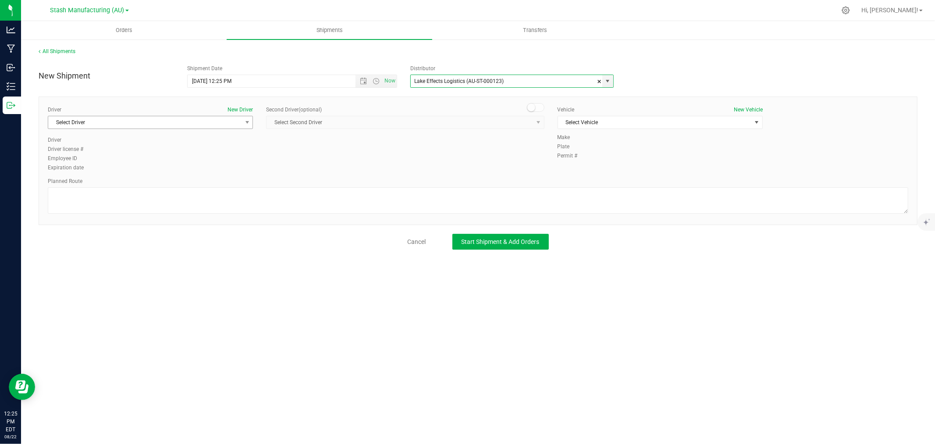
type input "Lake Effects Logistics (AU-ST-000123)"
click at [161, 118] on span "Select Driver" at bounding box center [144, 122] width 193 height 12
click at [75, 206] on span "[PERSON_NAME]" at bounding box center [73, 211] width 40 height 11
click at [610, 123] on span "Select Vehicle" at bounding box center [654, 122] width 193 height 12
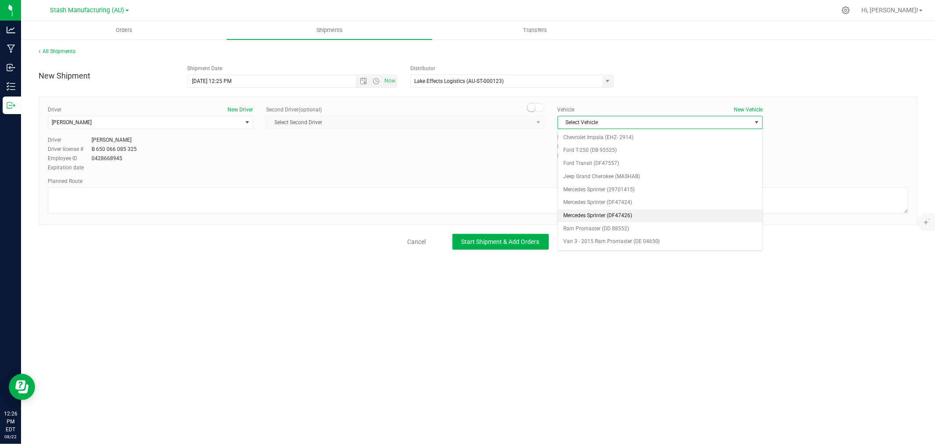
click at [616, 212] on li "Mercedes Sprinter (DF47426)" at bounding box center [660, 215] width 204 height 13
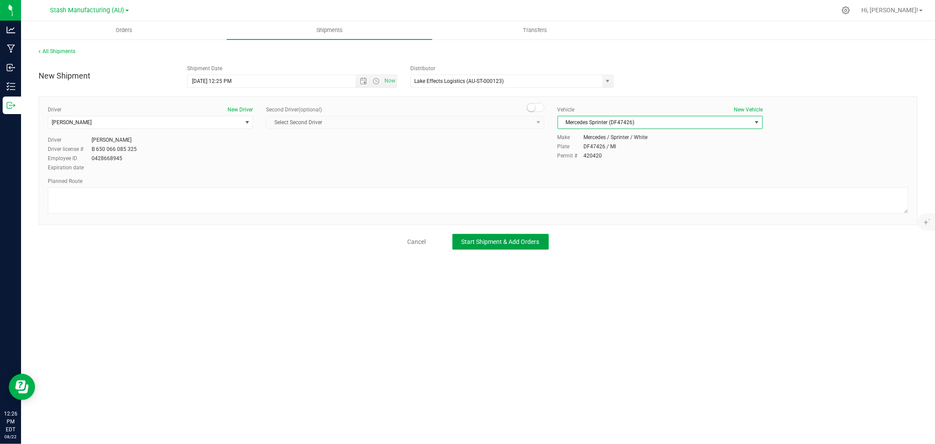
click at [545, 245] on button "Start Shipment & Add Orders" at bounding box center [500, 242] width 96 height 16
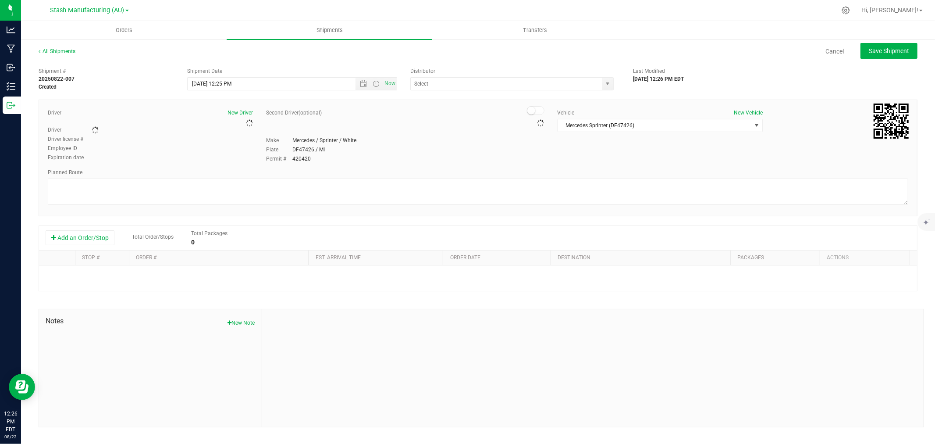
type input "Lake Effects Logistics (AU-ST-000123)"
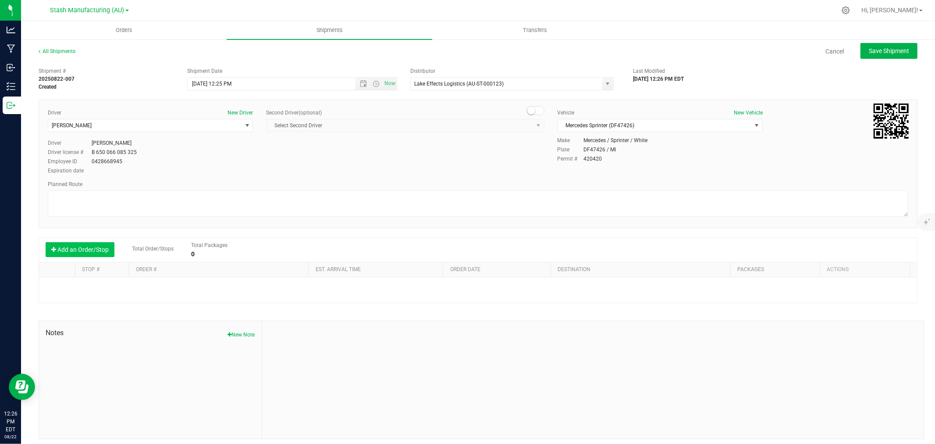
click at [85, 250] on button "Add an Order/Stop" at bounding box center [80, 249] width 69 height 15
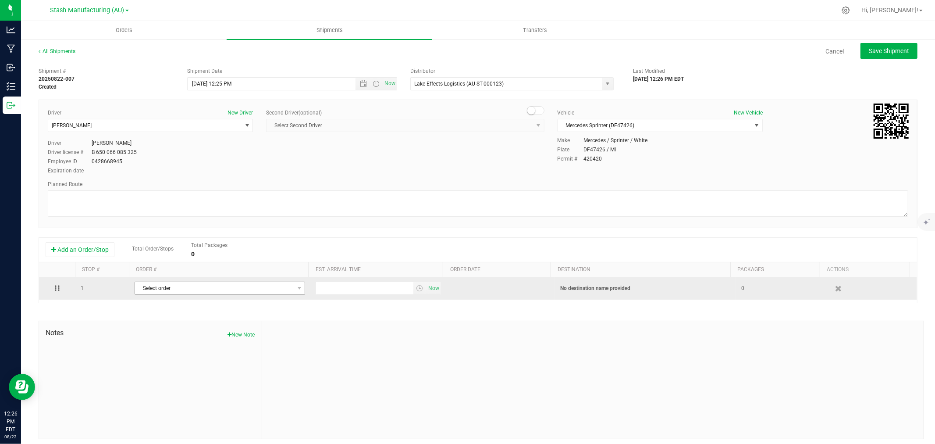
click at [176, 284] on span "Select order" at bounding box center [214, 288] width 159 height 12
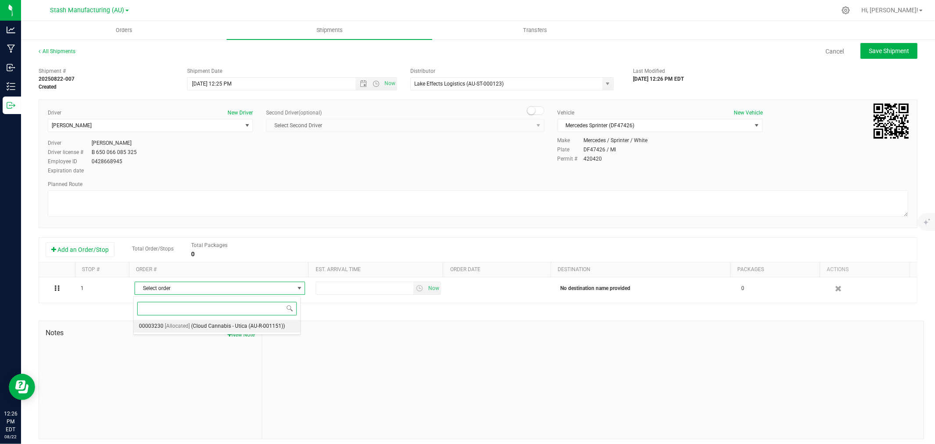
click at [213, 324] on span "(Cloud Cannabis - Utica (AU-R-001151))" at bounding box center [238, 326] width 94 height 11
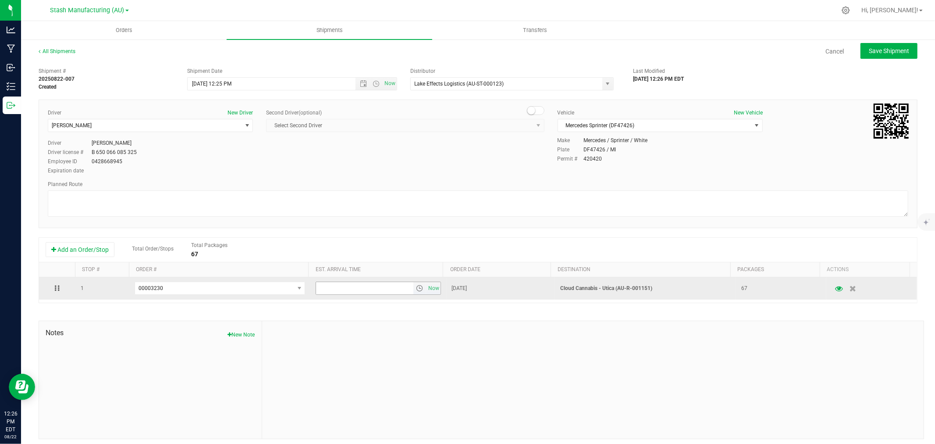
click at [338, 283] on input "text" at bounding box center [364, 288] width 97 height 12
type input "6:00 pm"
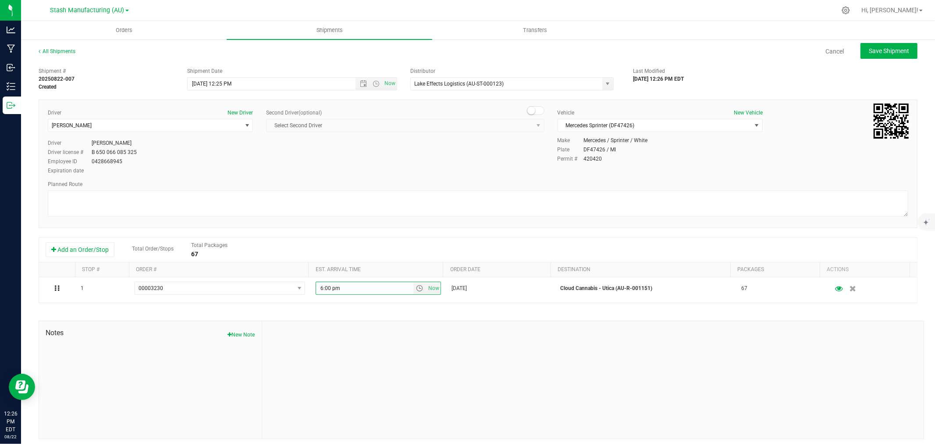
click at [352, 346] on div at bounding box center [593, 380] width 662 height 118
click at [875, 57] on button "Save Shipment" at bounding box center [889, 51] width 57 height 16
type input "[DATE] 4:25 PM"
